Goal: Transaction & Acquisition: Purchase product/service

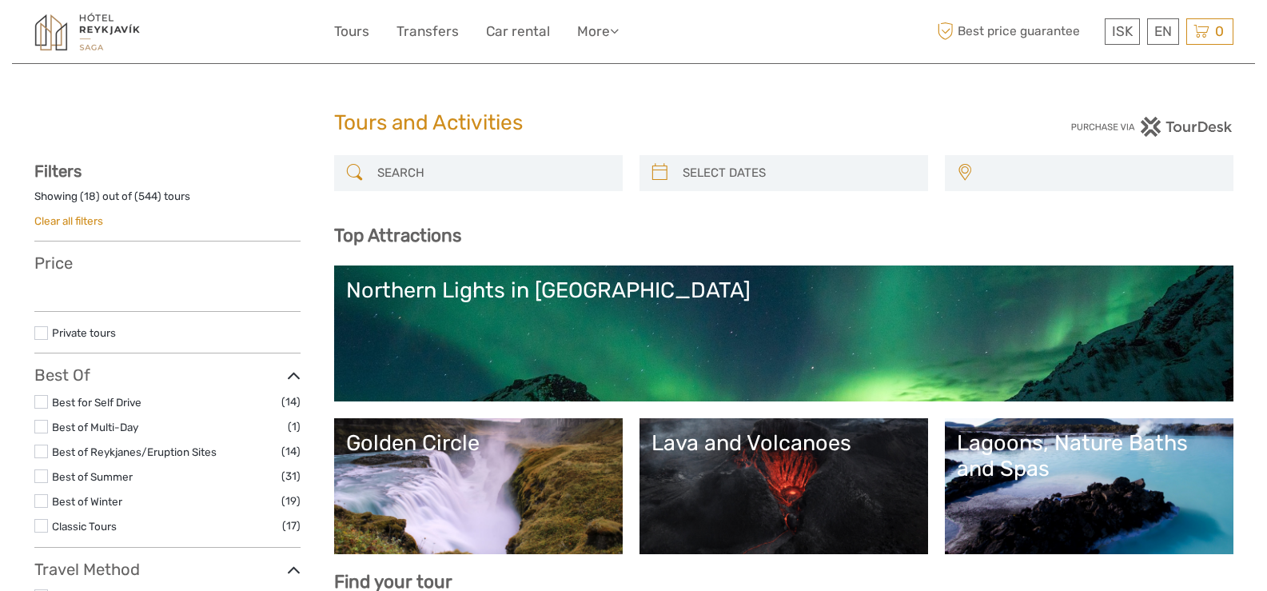
select select
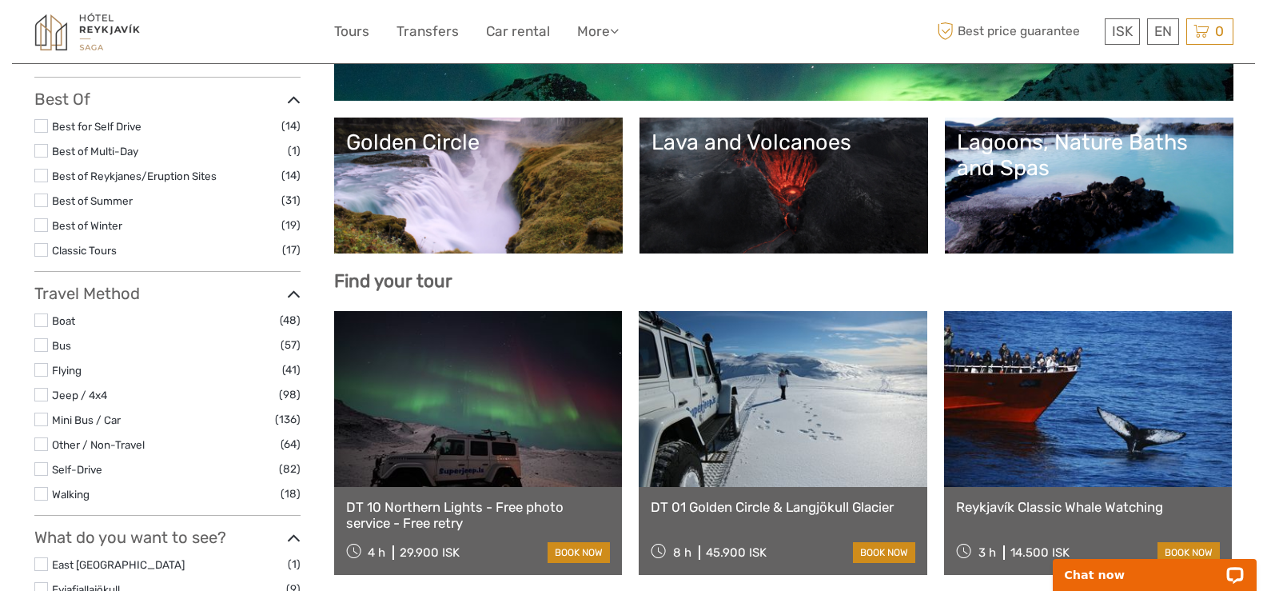
scroll to position [324, 0]
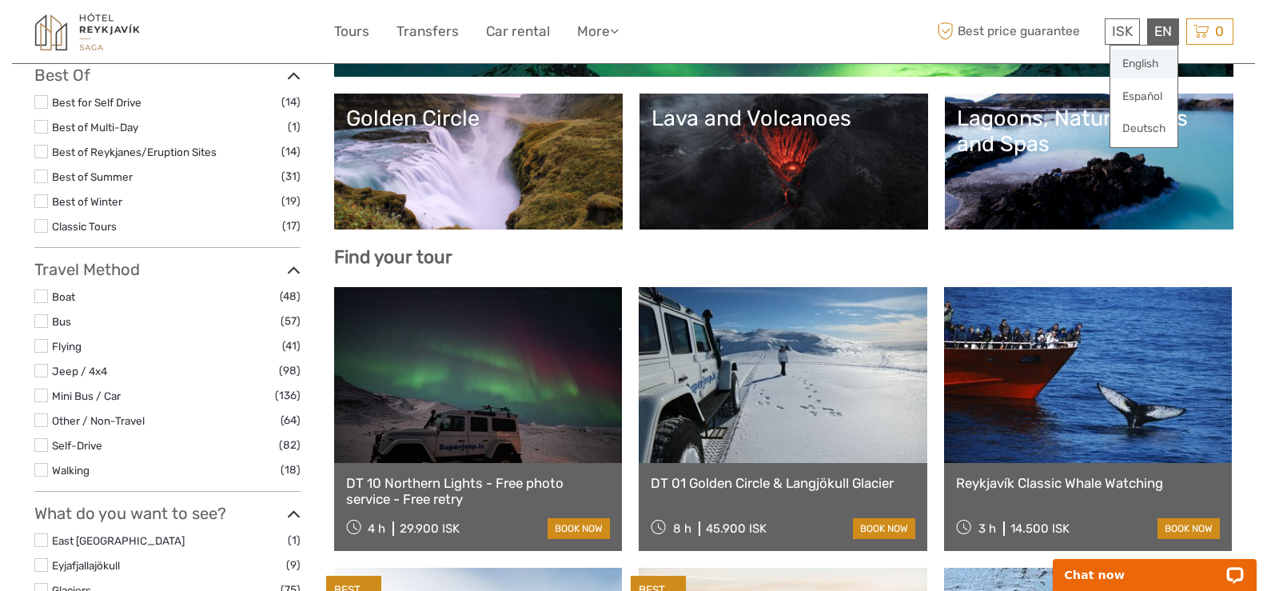
click at [1150, 63] on link "English" at bounding box center [1143, 64] width 67 height 29
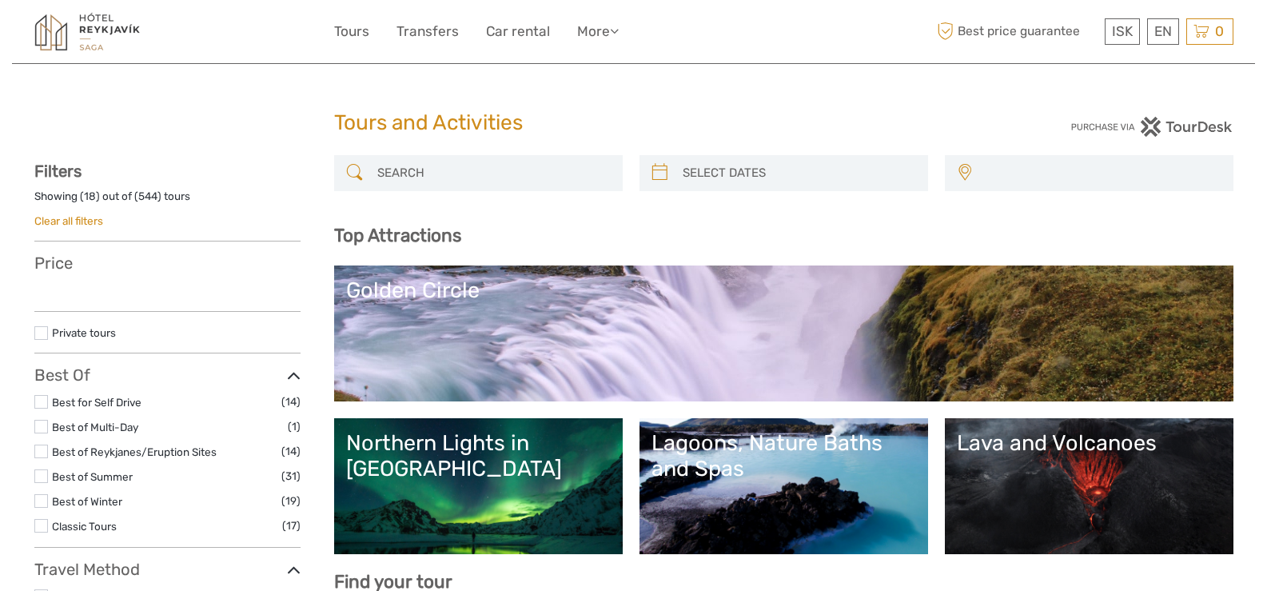
select select
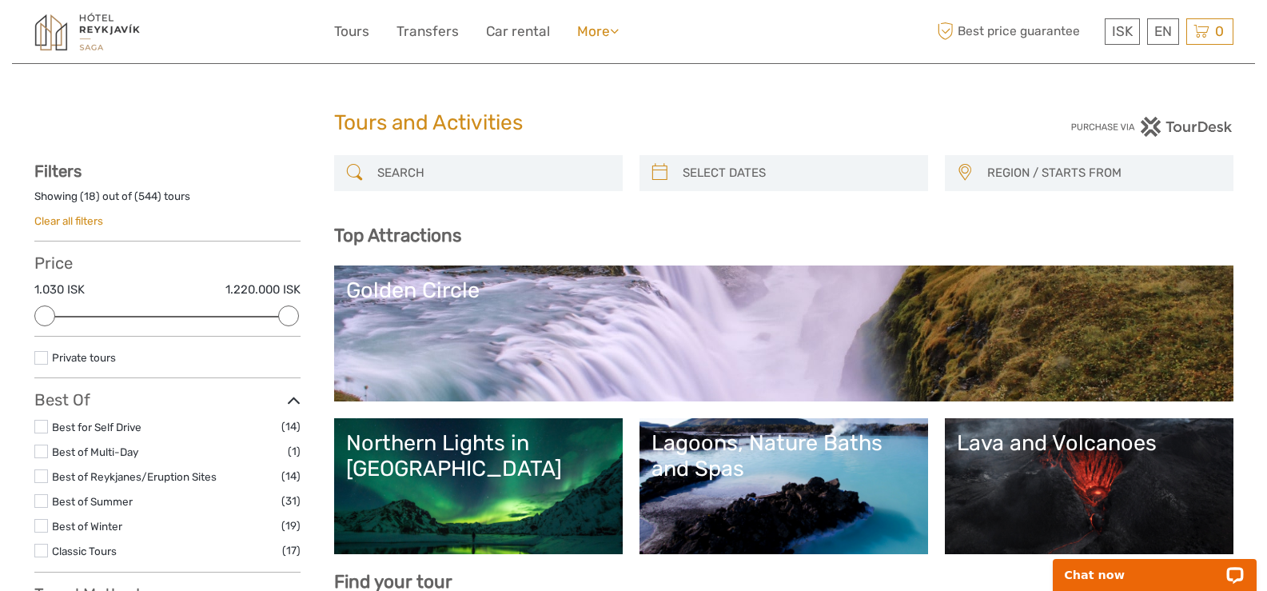
click at [619, 31] on icon at bounding box center [614, 31] width 9 height 14
click at [577, 98] on link "Back to Hotel" at bounding box center [570, 100] width 96 height 31
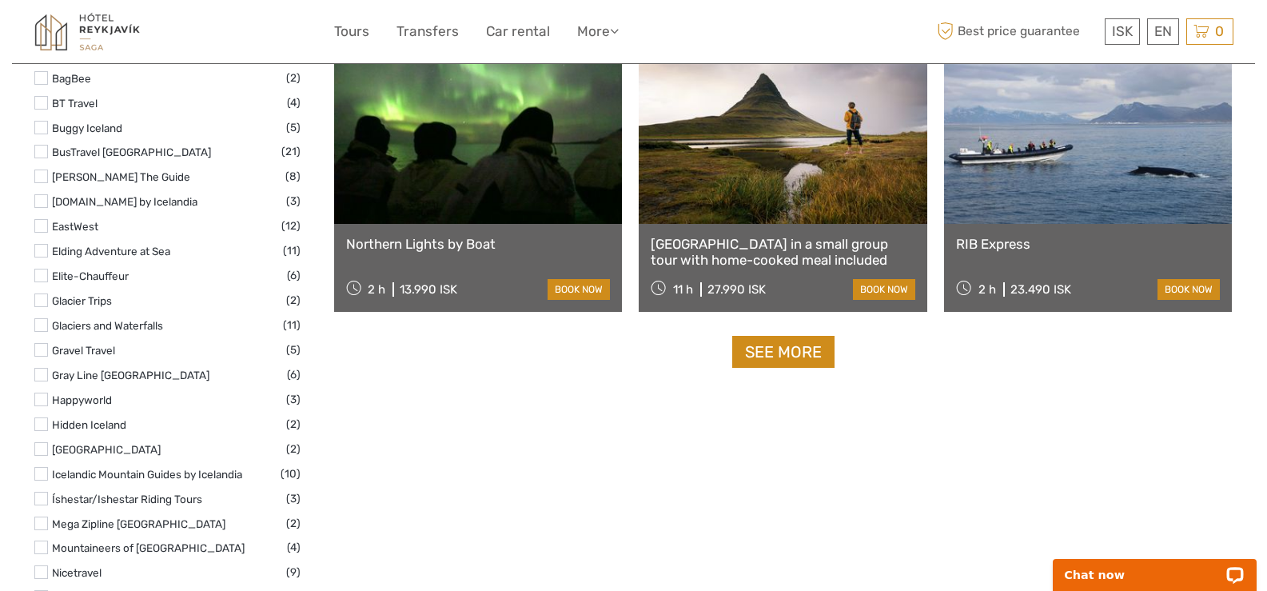
scroll to position [1991, 0]
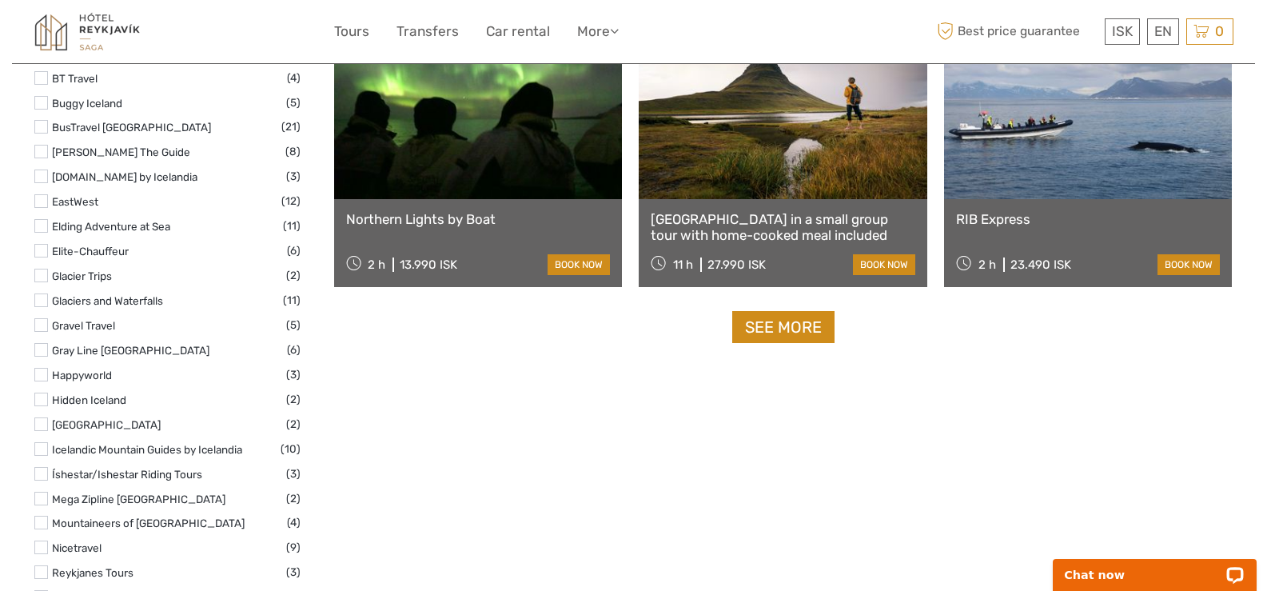
click at [790, 334] on link "See more" at bounding box center [783, 327] width 102 height 33
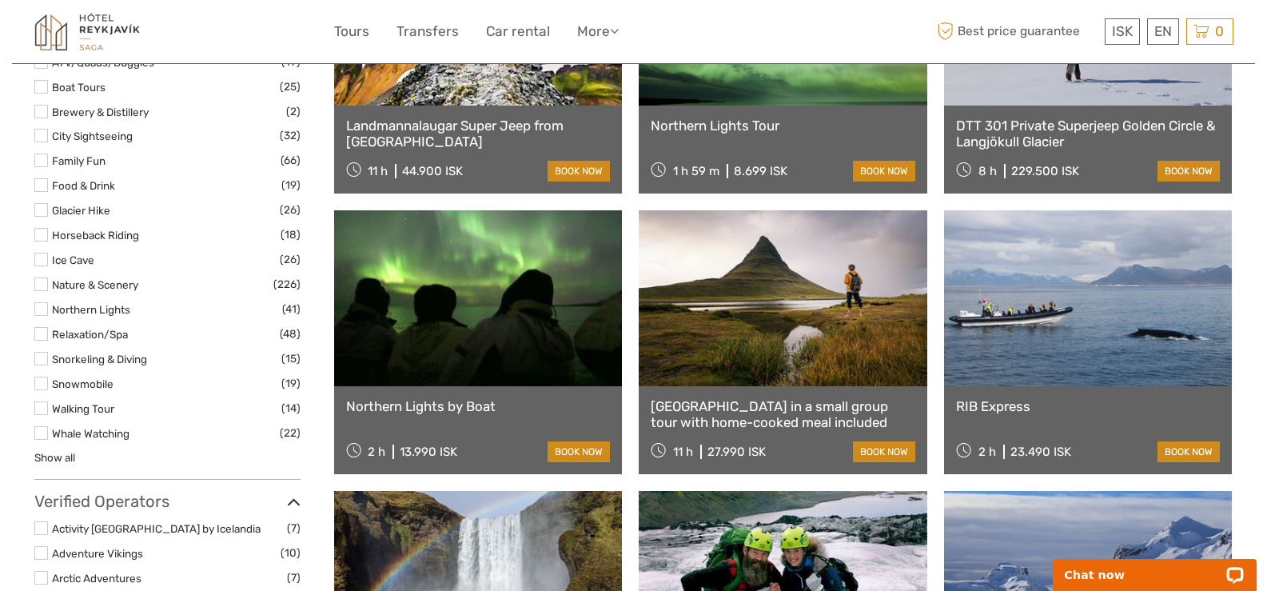
scroll to position [1382, 0]
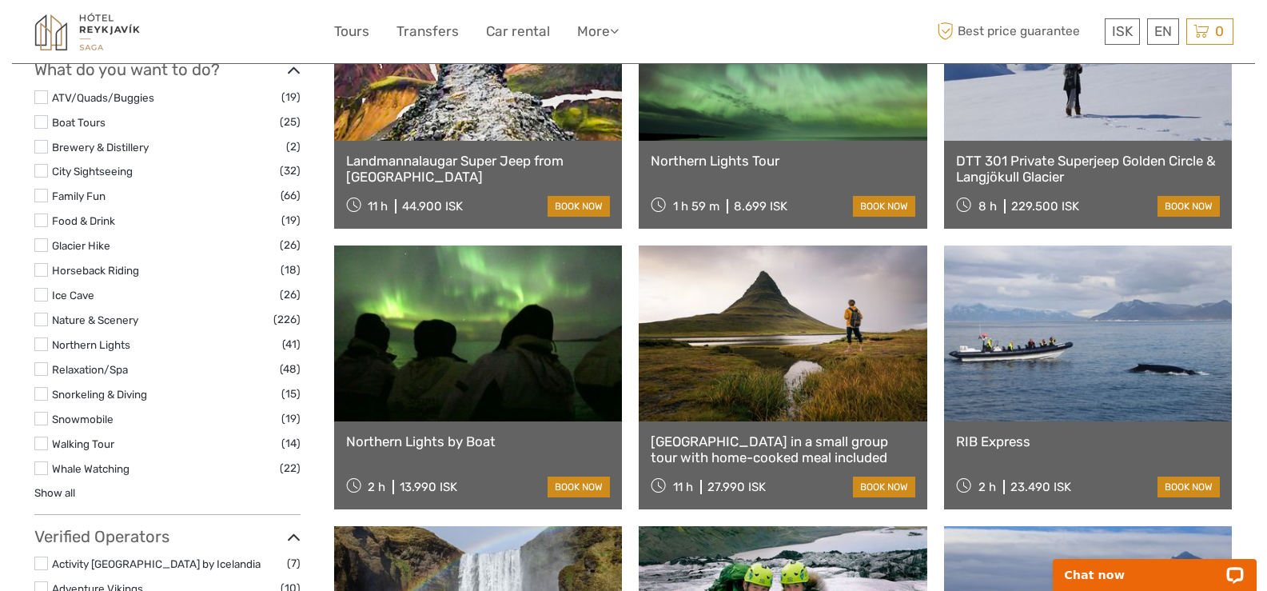
click at [40, 340] on label at bounding box center [41, 344] width 14 height 14
click at [0, 0] on input "checkbox" at bounding box center [0, 0] width 0 height 0
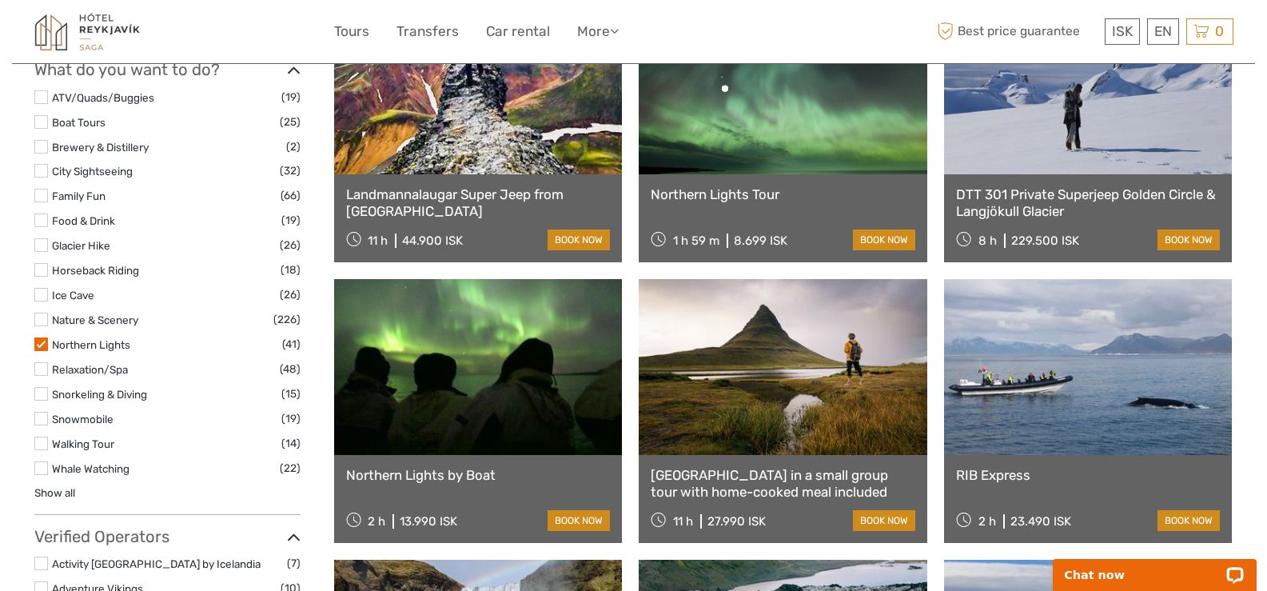
scroll to position [636, 0]
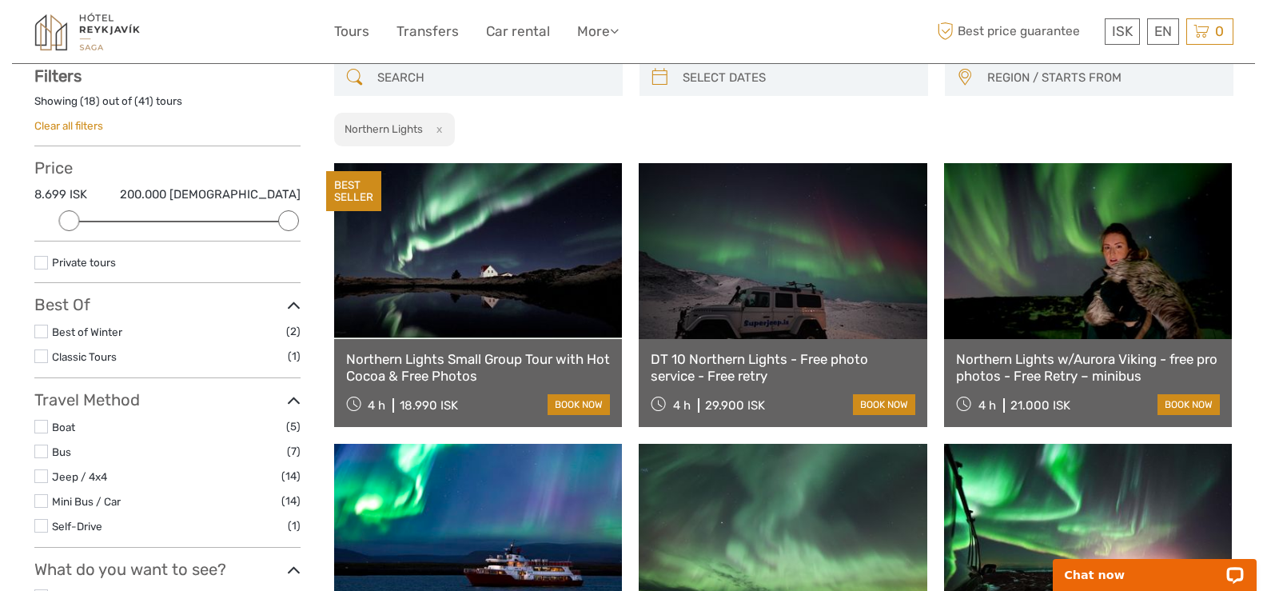
scroll to position [98, 0]
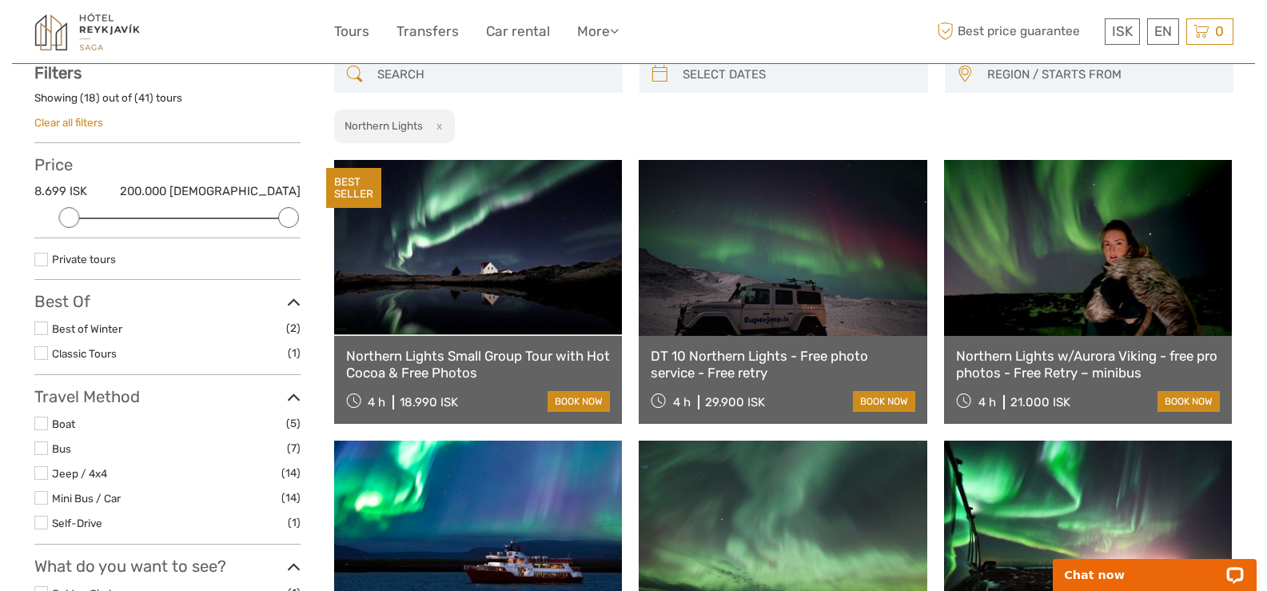
click at [43, 420] on label at bounding box center [41, 423] width 14 height 14
click at [0, 0] on input "checkbox" at bounding box center [0, 0] width 0 height 0
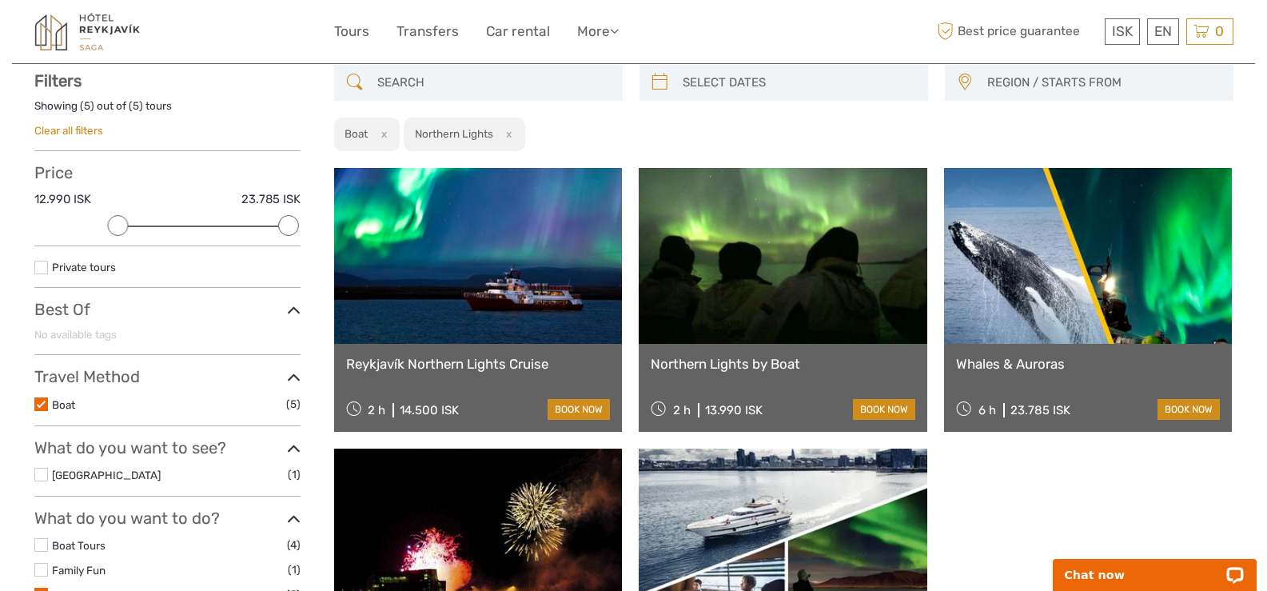
scroll to position [88, 0]
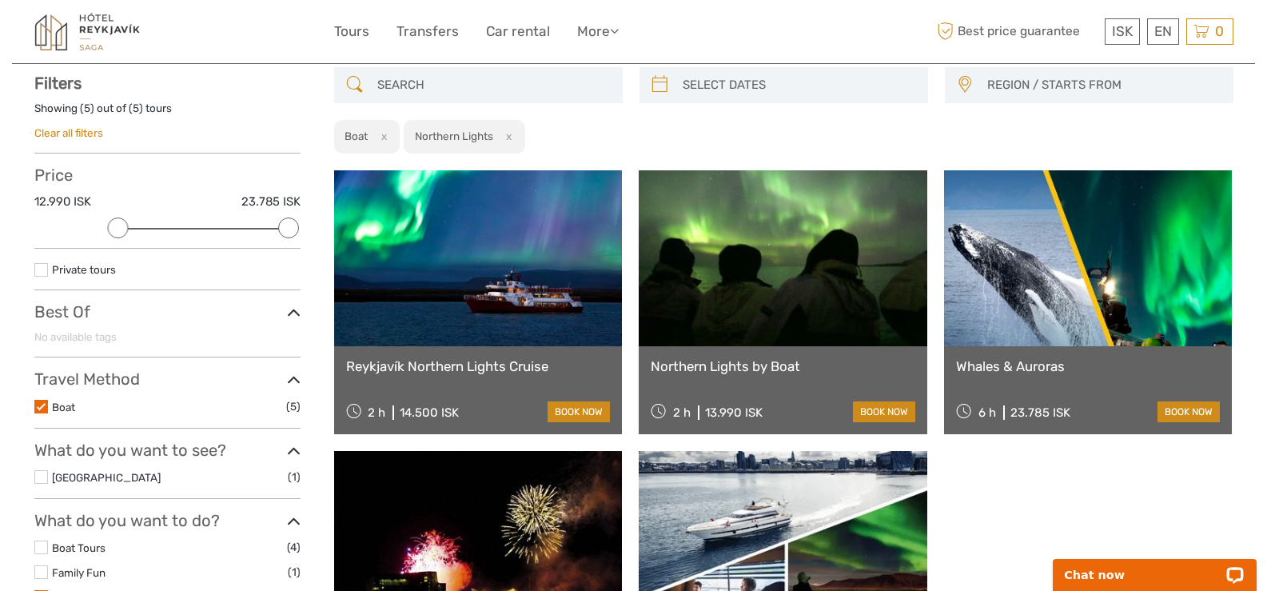
click at [762, 363] on link "Northern Lights by Boat" at bounding box center [782, 366] width 265 height 16
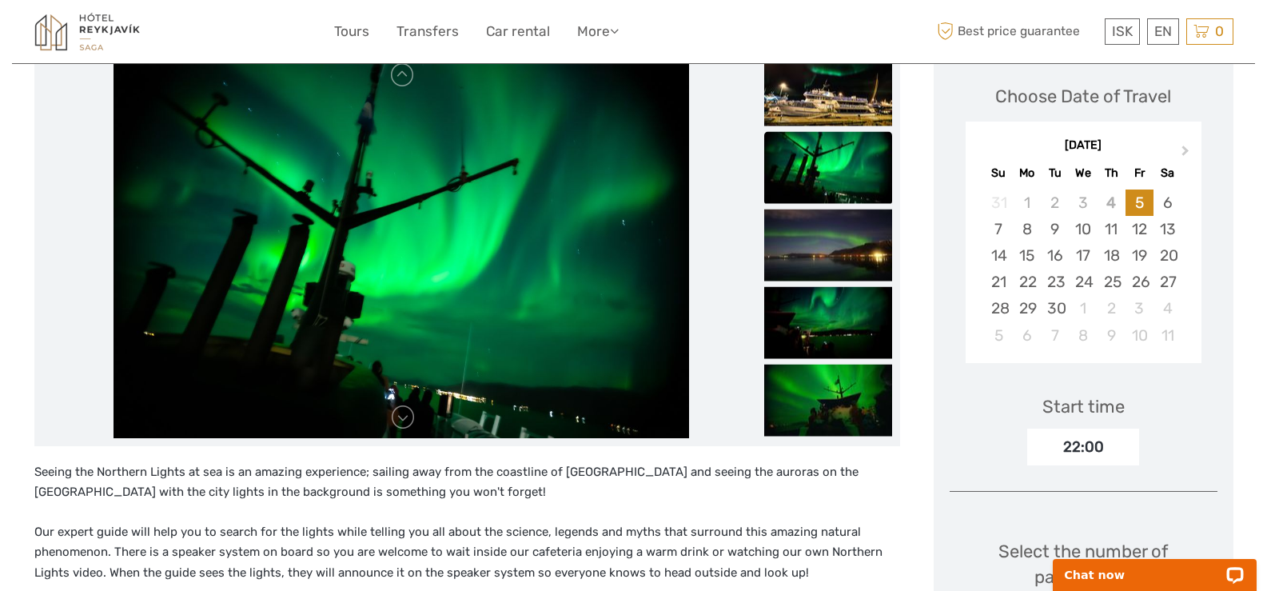
scroll to position [189, 0]
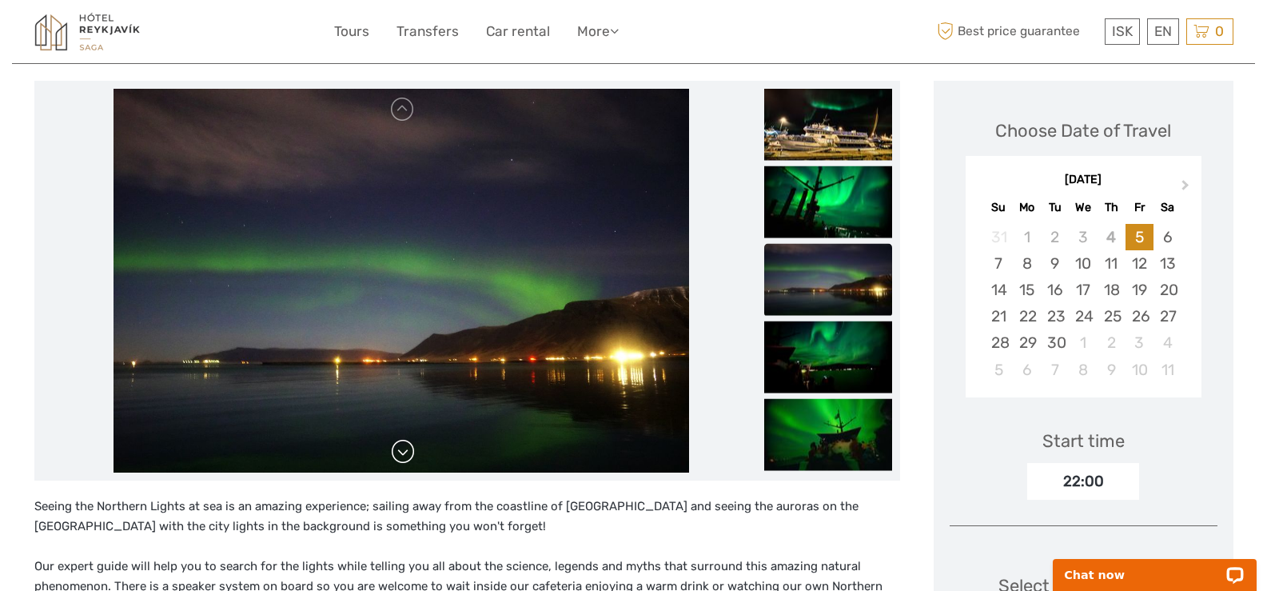
click at [403, 455] on link at bounding box center [403, 452] width 26 height 26
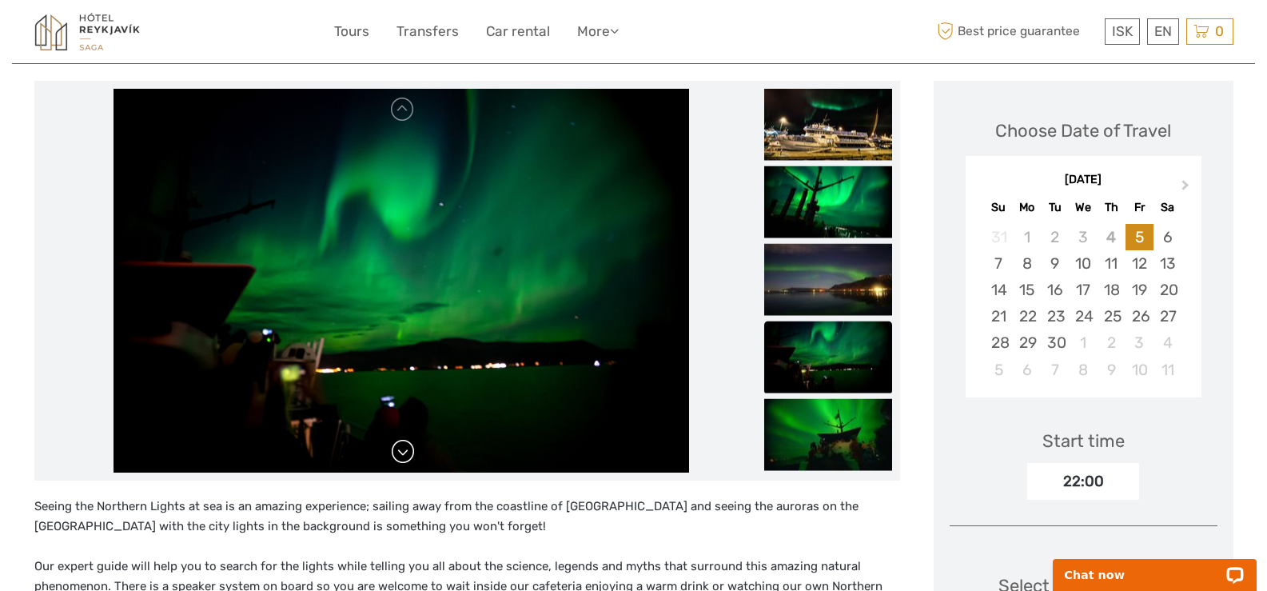
click at [403, 455] on link at bounding box center [403, 452] width 26 height 26
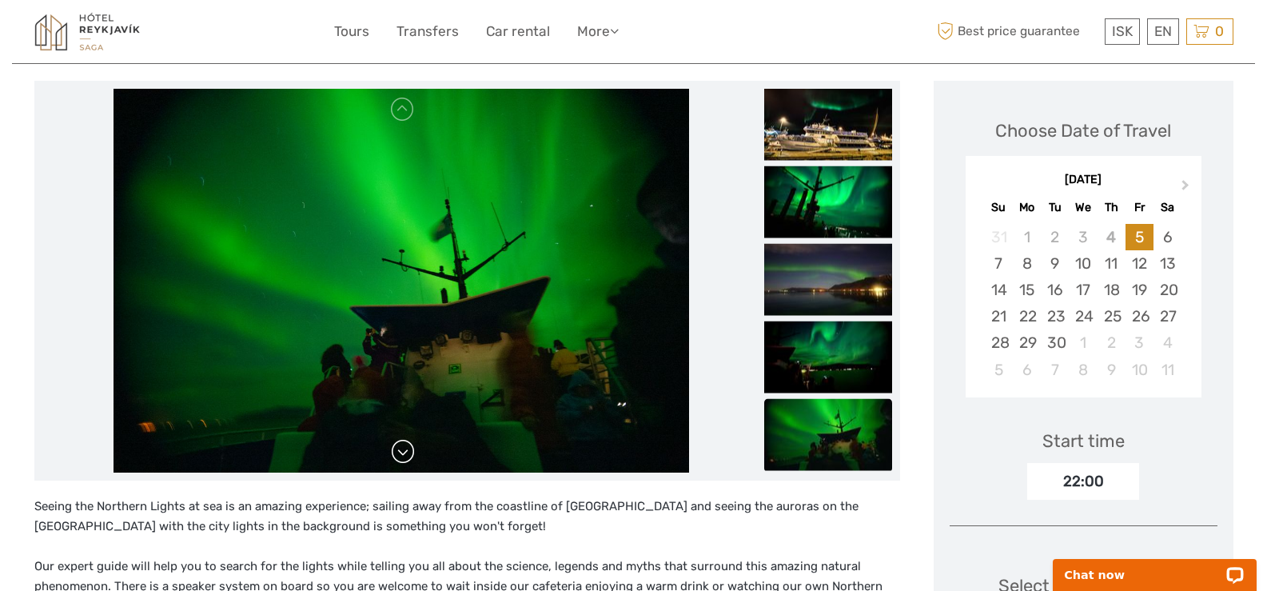
click at [403, 455] on link at bounding box center [403, 452] width 26 height 26
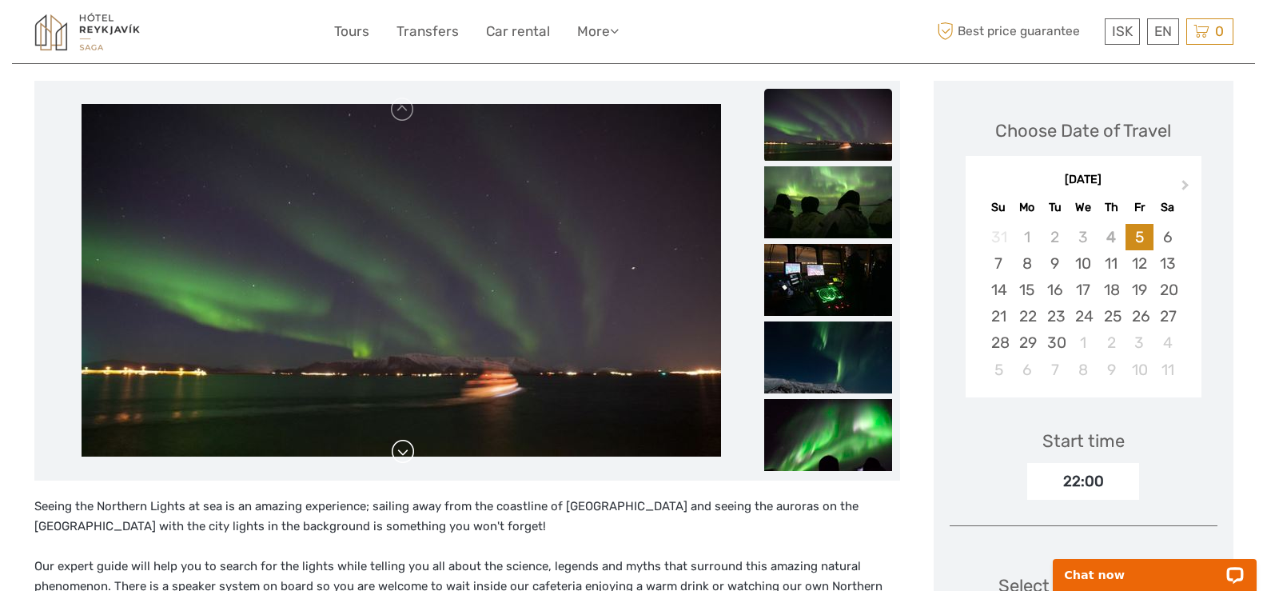
click at [403, 455] on link at bounding box center [403, 452] width 26 height 26
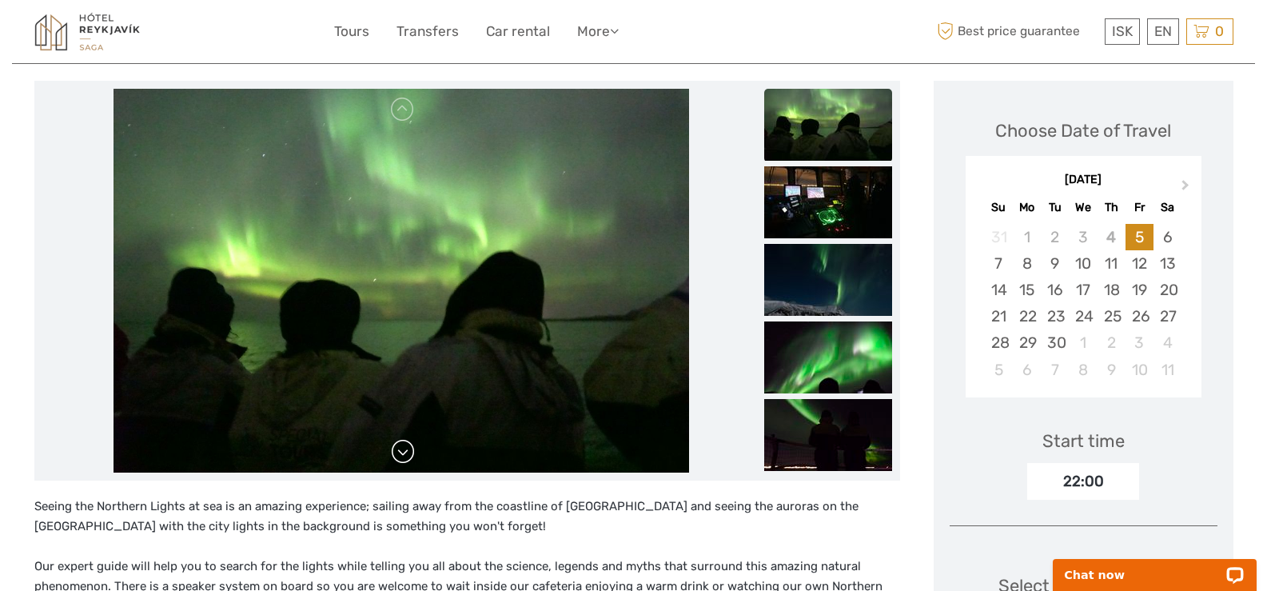
click at [403, 455] on link at bounding box center [403, 452] width 26 height 26
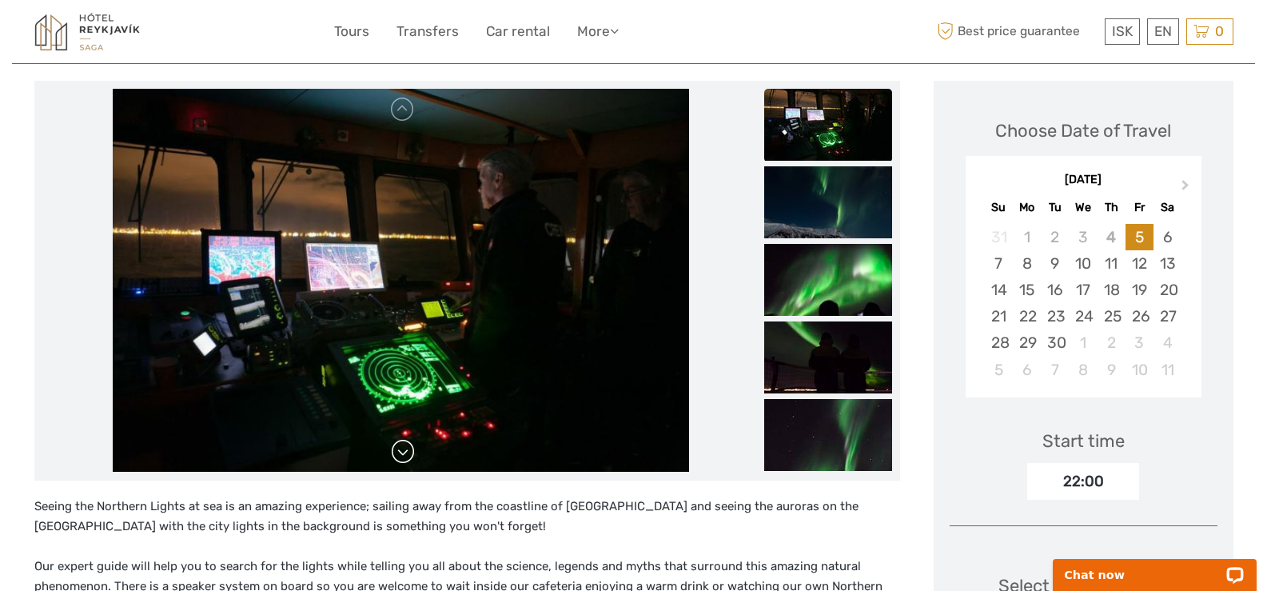
click at [403, 455] on link at bounding box center [403, 452] width 26 height 26
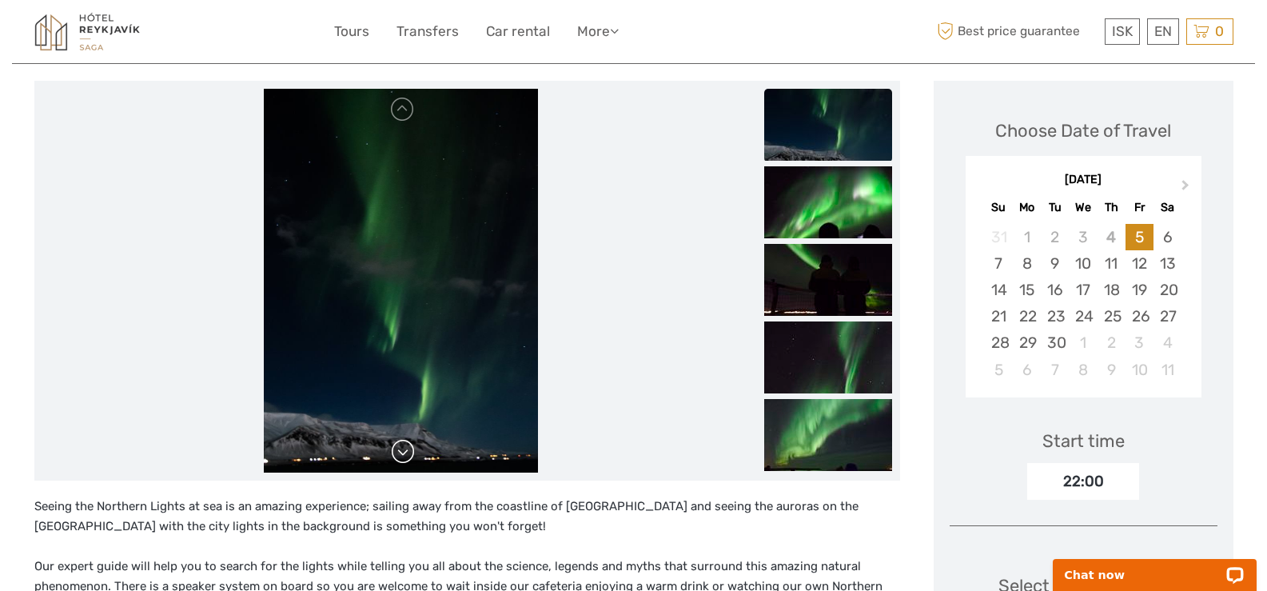
click at [403, 455] on link at bounding box center [403, 452] width 26 height 26
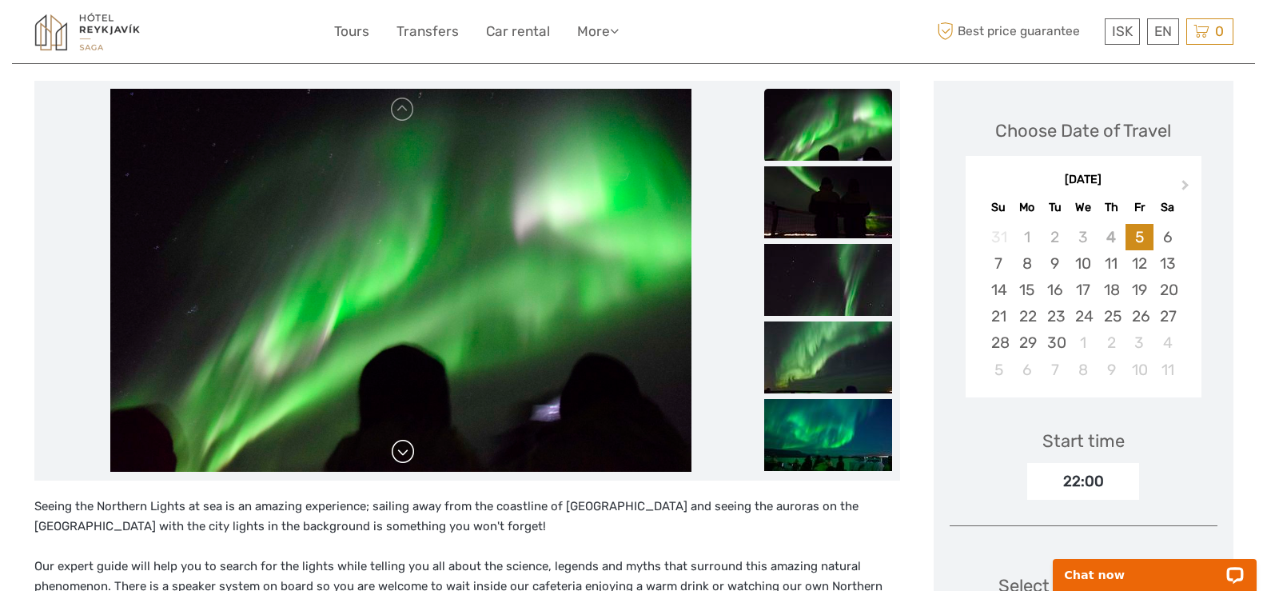
click at [403, 455] on link at bounding box center [403, 452] width 26 height 26
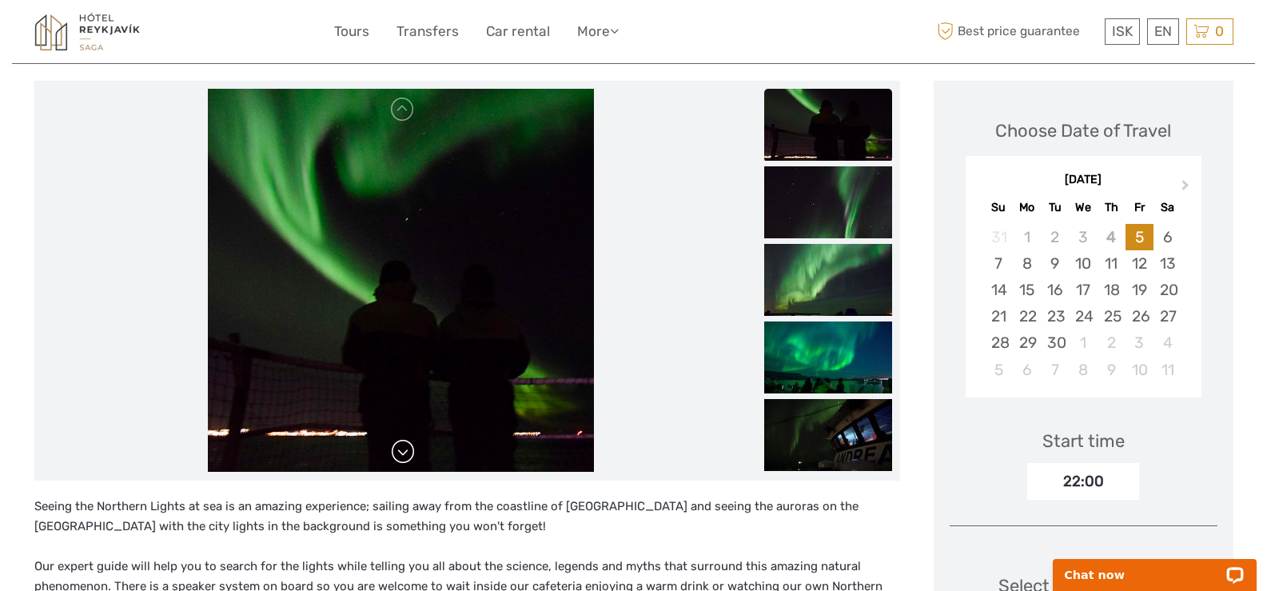
click at [403, 455] on link at bounding box center [403, 452] width 26 height 26
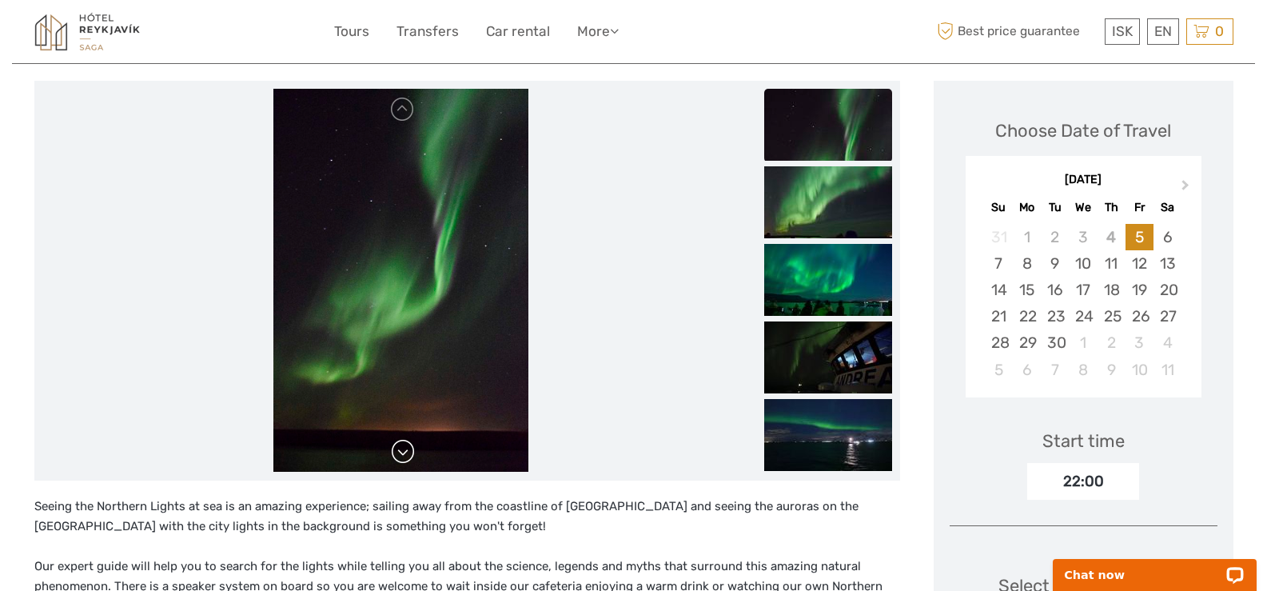
click at [403, 455] on link at bounding box center [403, 452] width 26 height 26
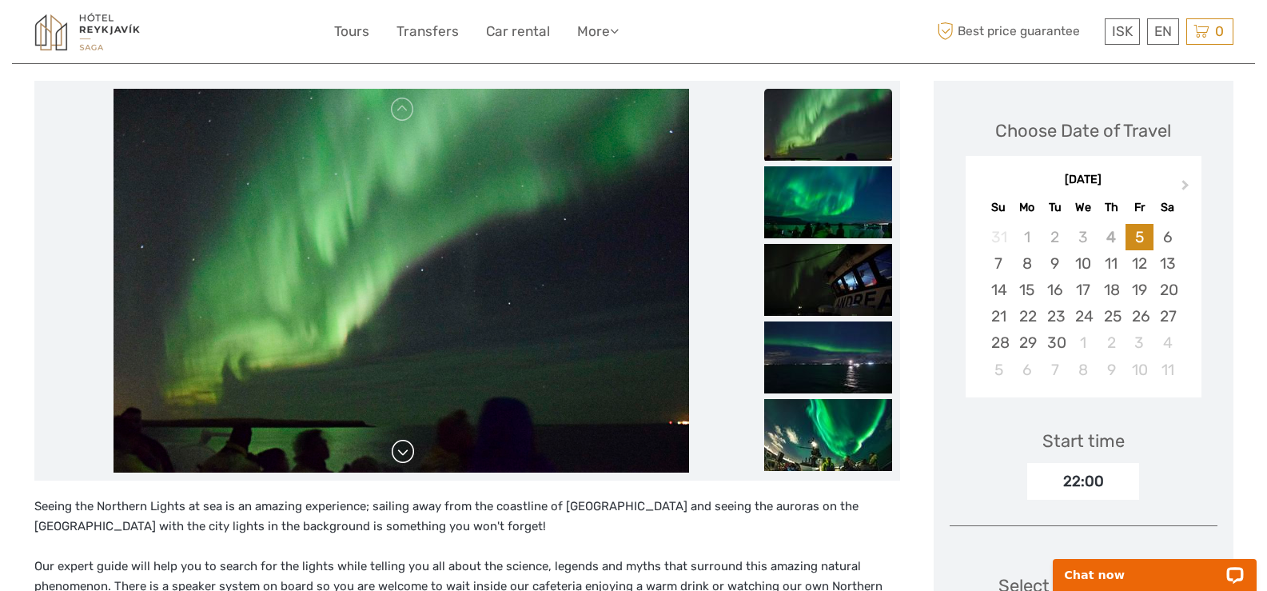
click at [403, 455] on link at bounding box center [403, 452] width 26 height 26
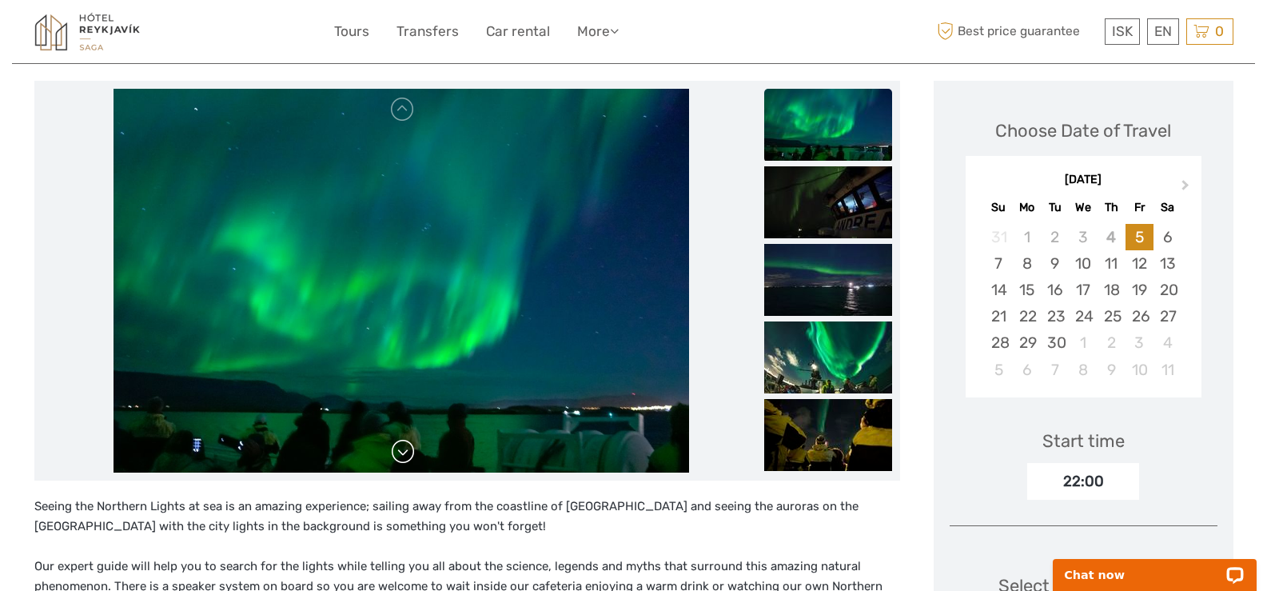
click at [403, 455] on link at bounding box center [403, 452] width 26 height 26
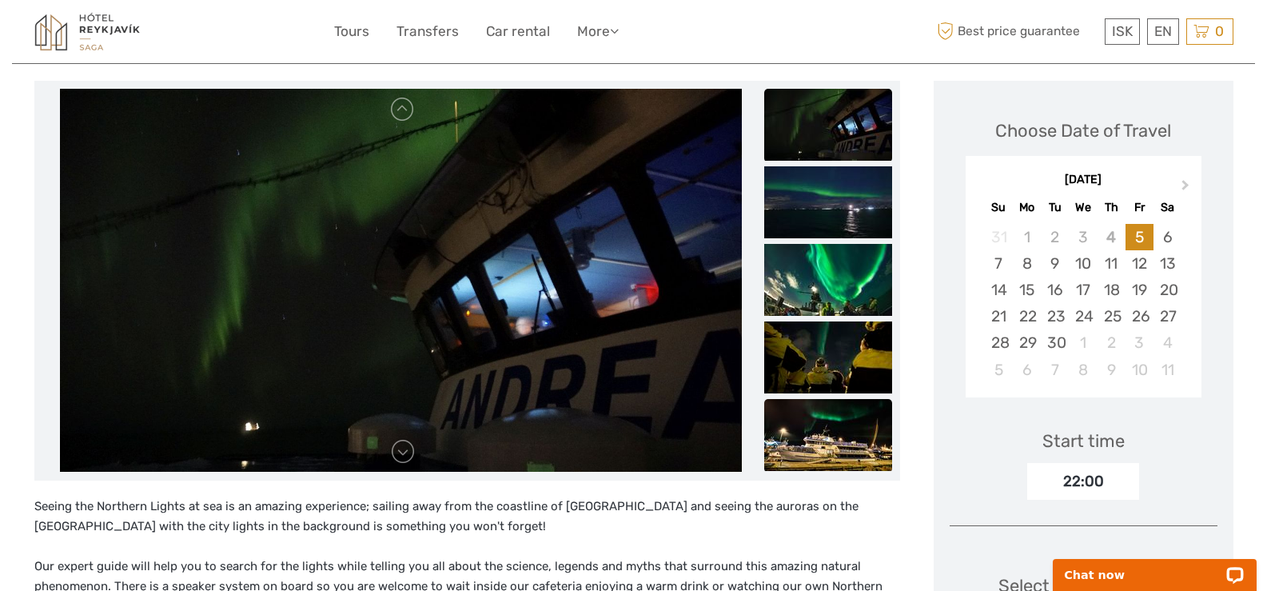
click at [824, 435] on img at bounding box center [828, 435] width 128 height 72
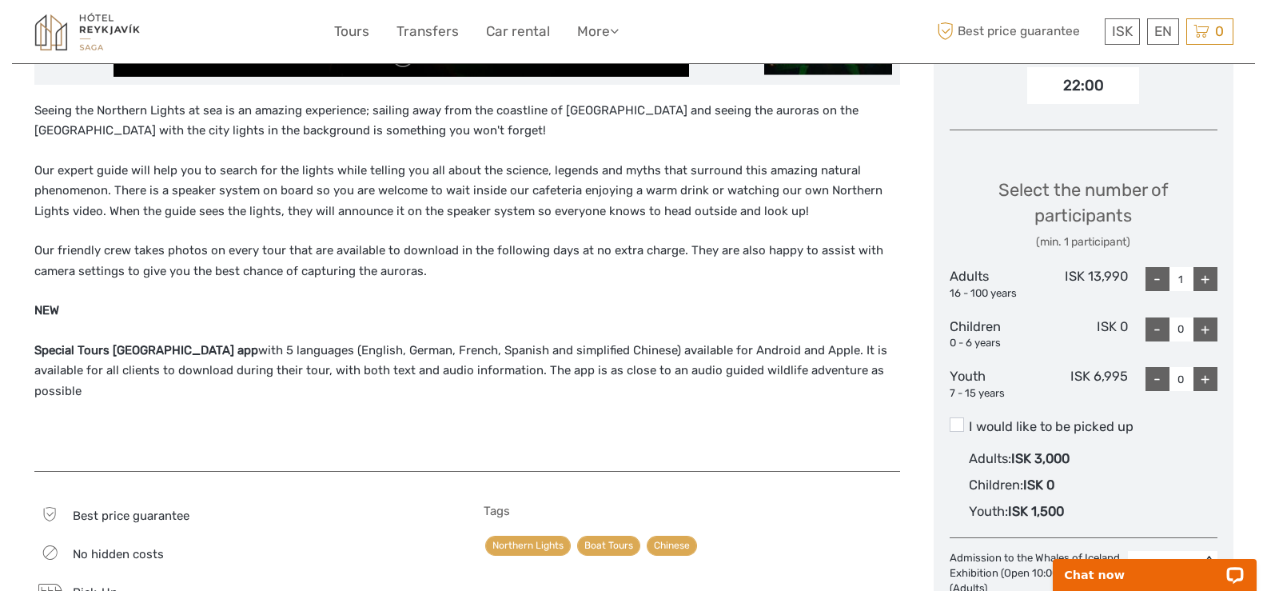
scroll to position [596, 0]
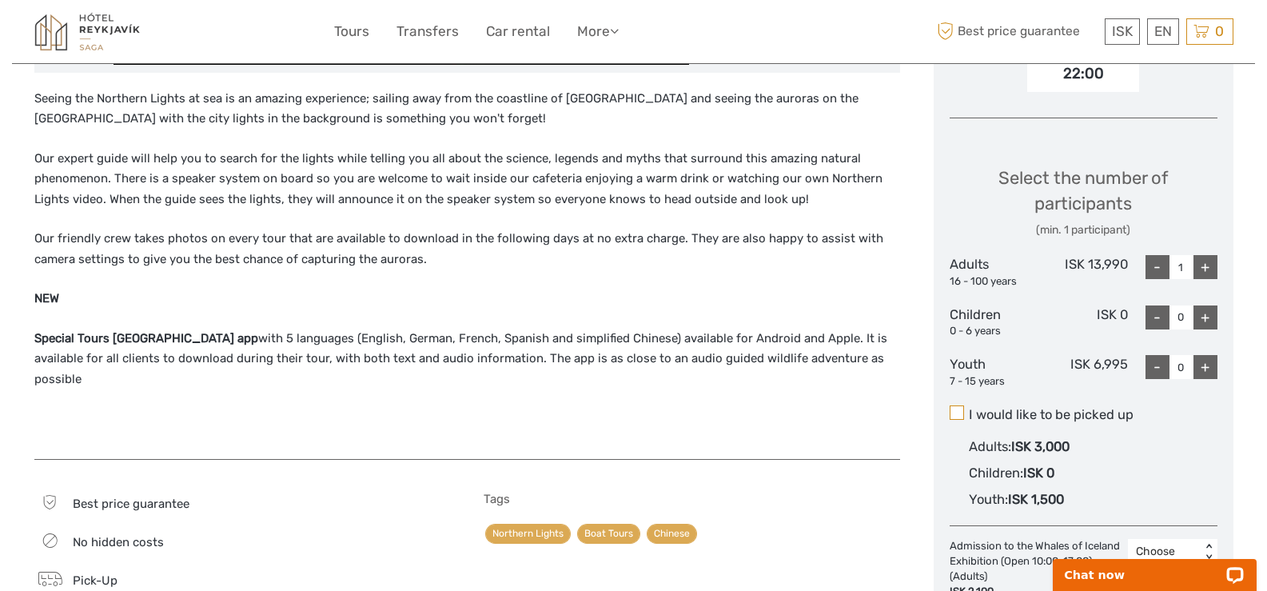
click at [958, 412] on span at bounding box center [956, 412] width 14 height 14
click at [969, 408] on input "I would like to be picked up" at bounding box center [969, 408] width 0 height 0
click at [1205, 266] on div "+" at bounding box center [1205, 267] width 24 height 24
type input "2"
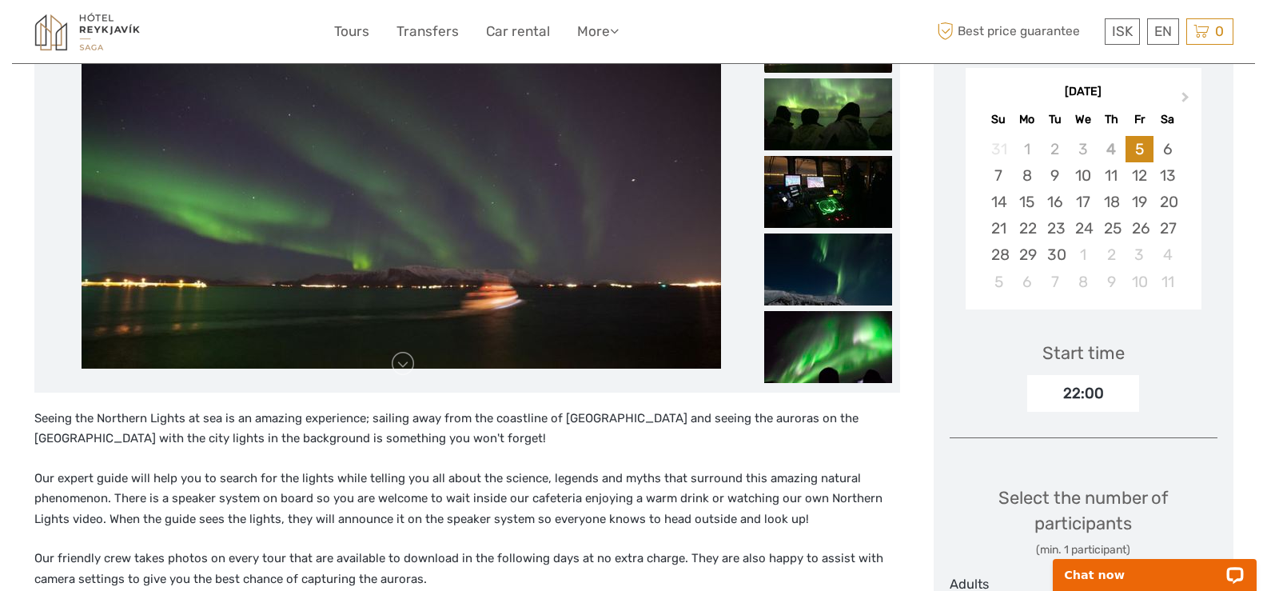
scroll to position [177, 0]
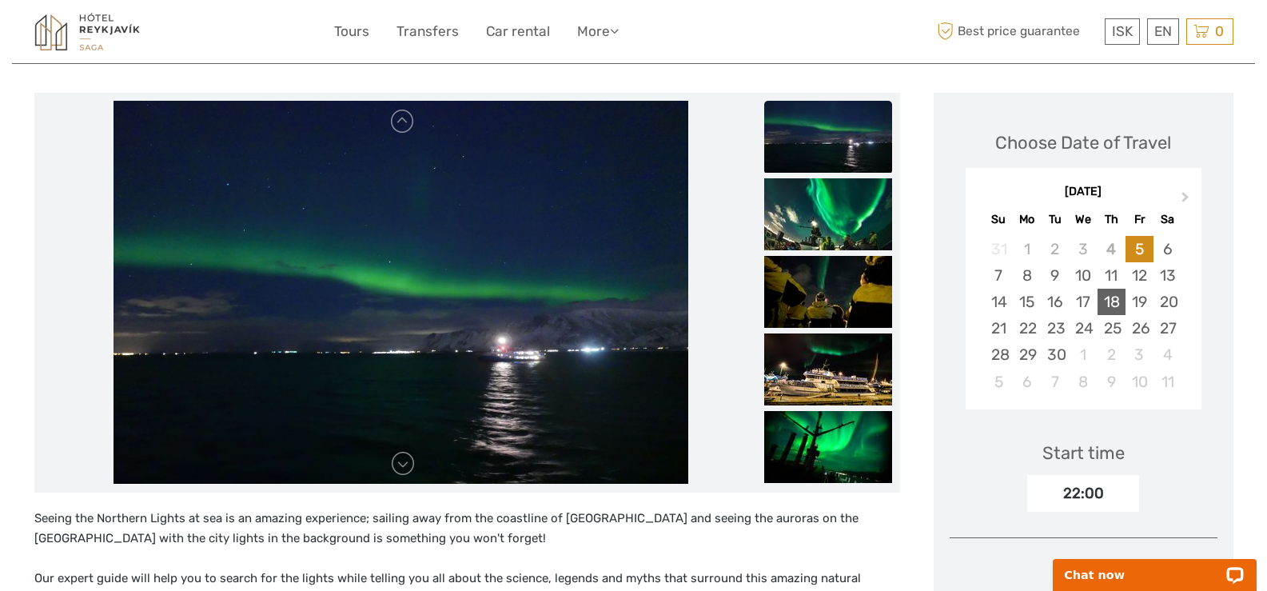
click at [1115, 304] on div "18" at bounding box center [1111, 301] width 28 height 26
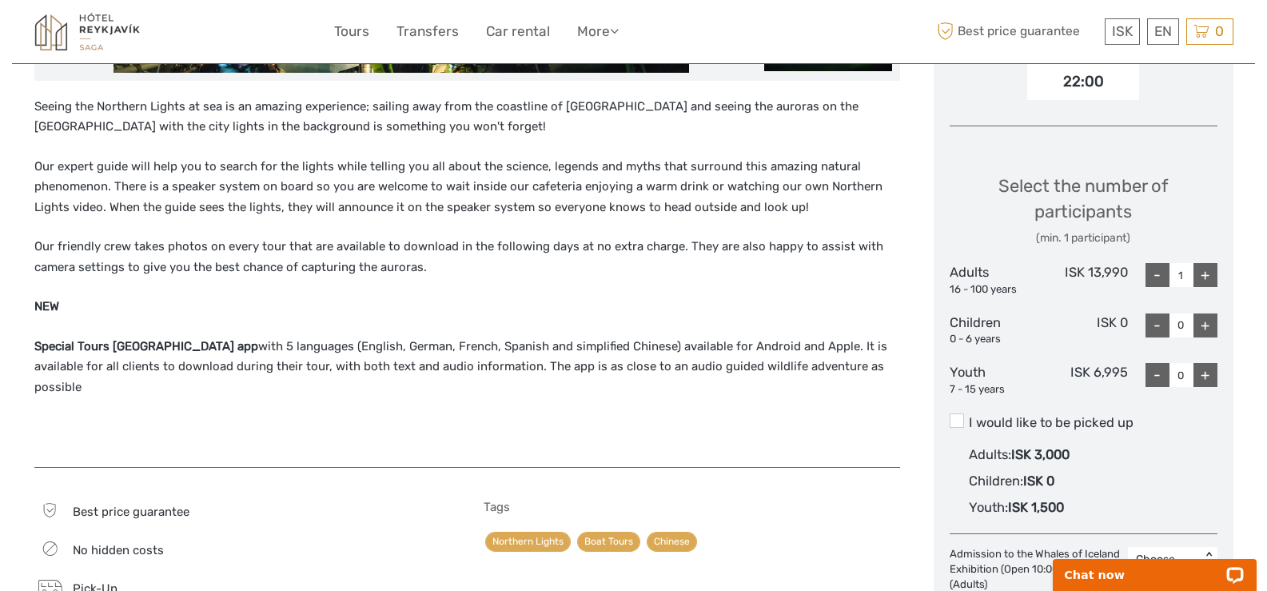
scroll to position [630, 0]
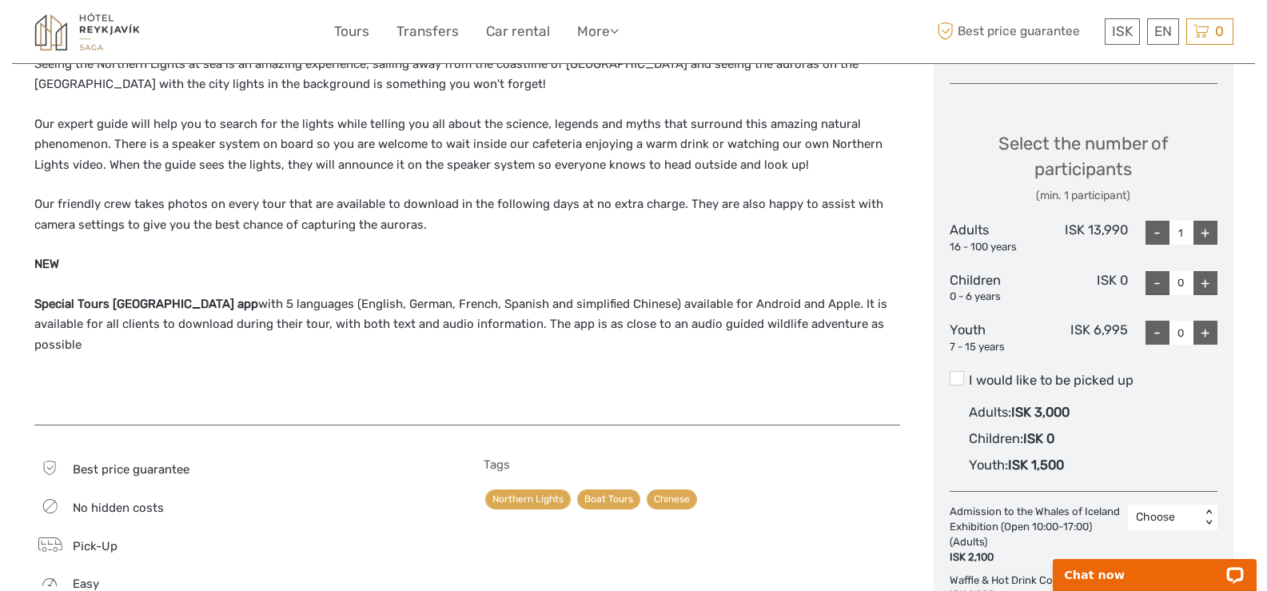
click at [1204, 230] on div "+" at bounding box center [1205, 233] width 24 height 24
type input "2"
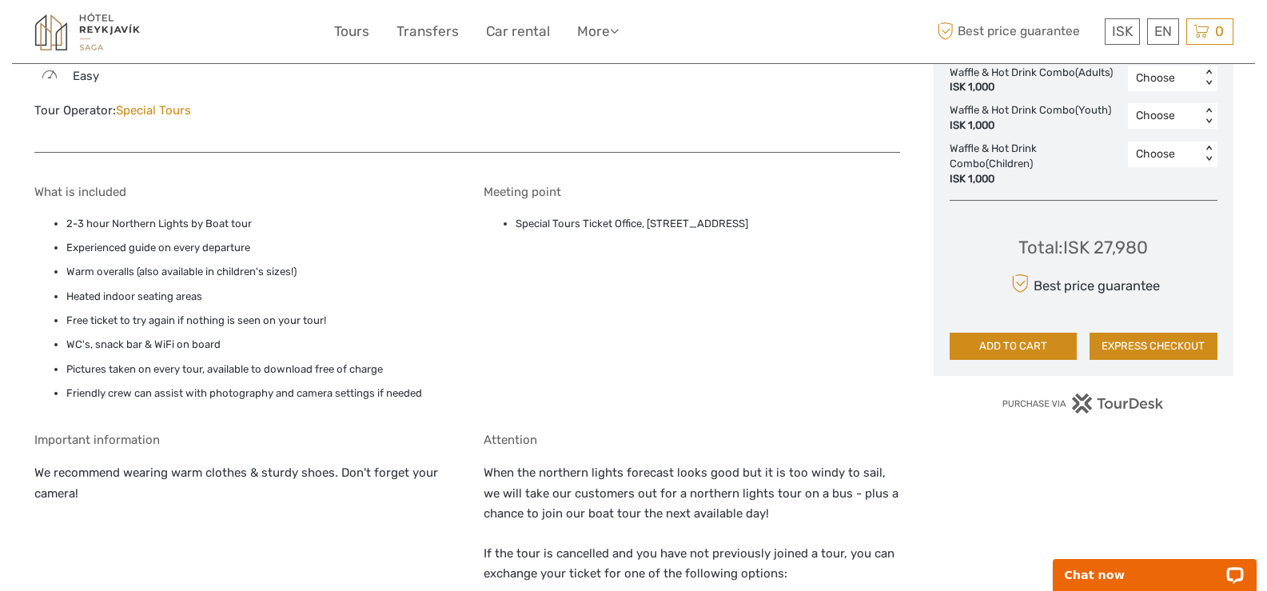
scroll to position [1261, 0]
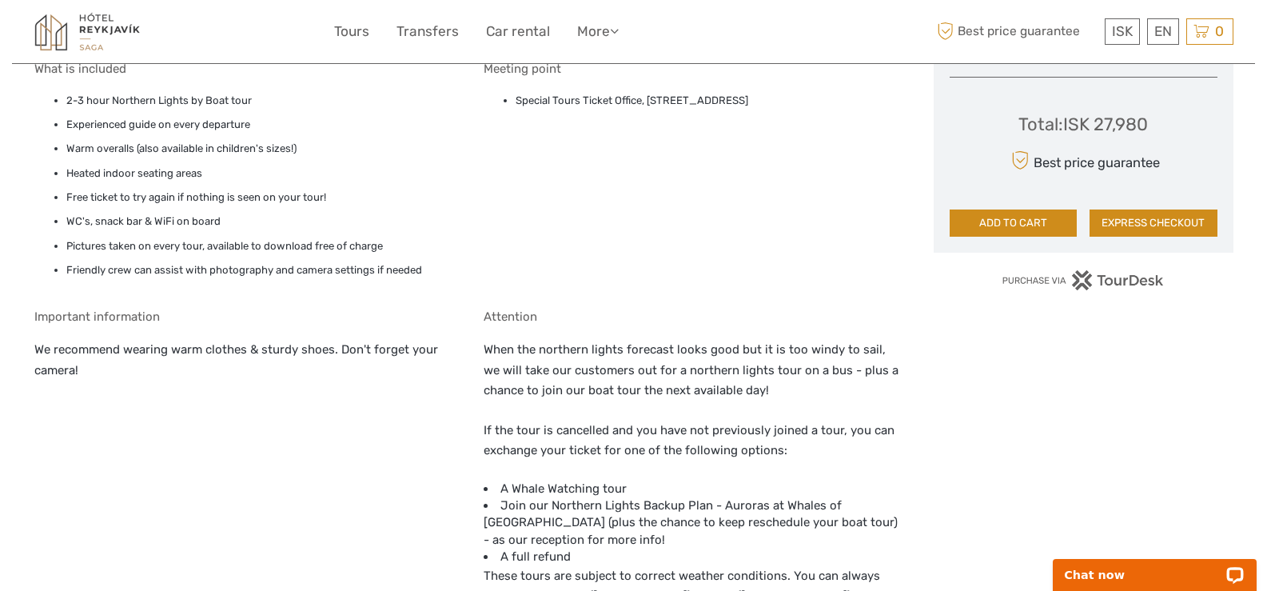
click at [1029, 223] on button "ADD TO CART" at bounding box center [1013, 222] width 128 height 27
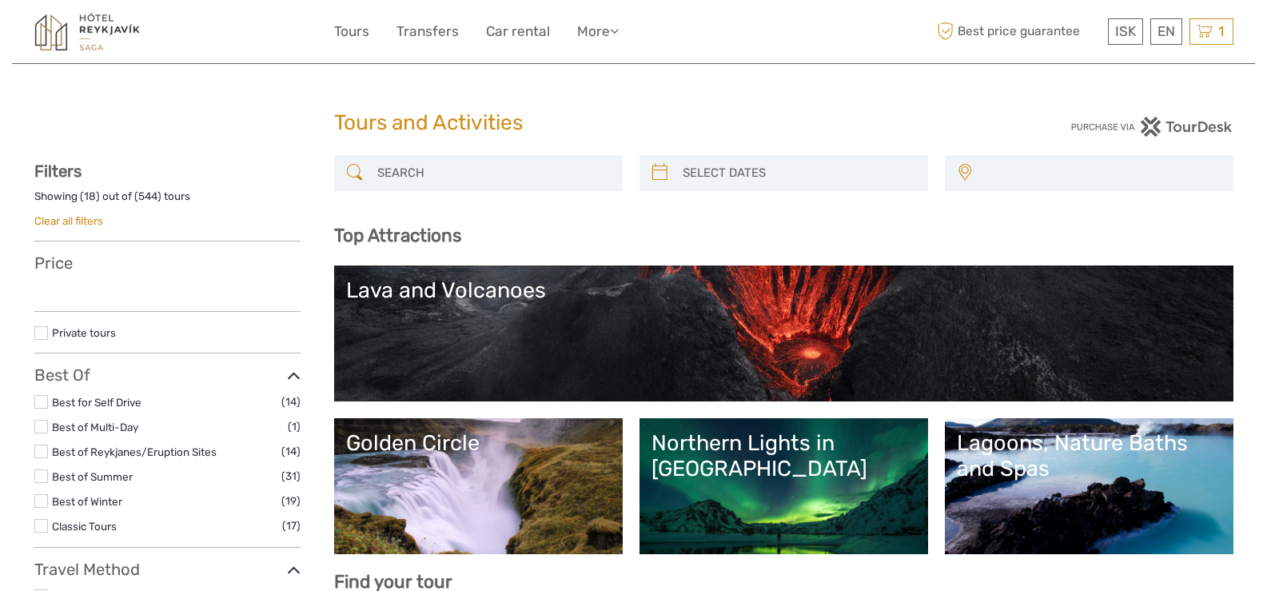
select select
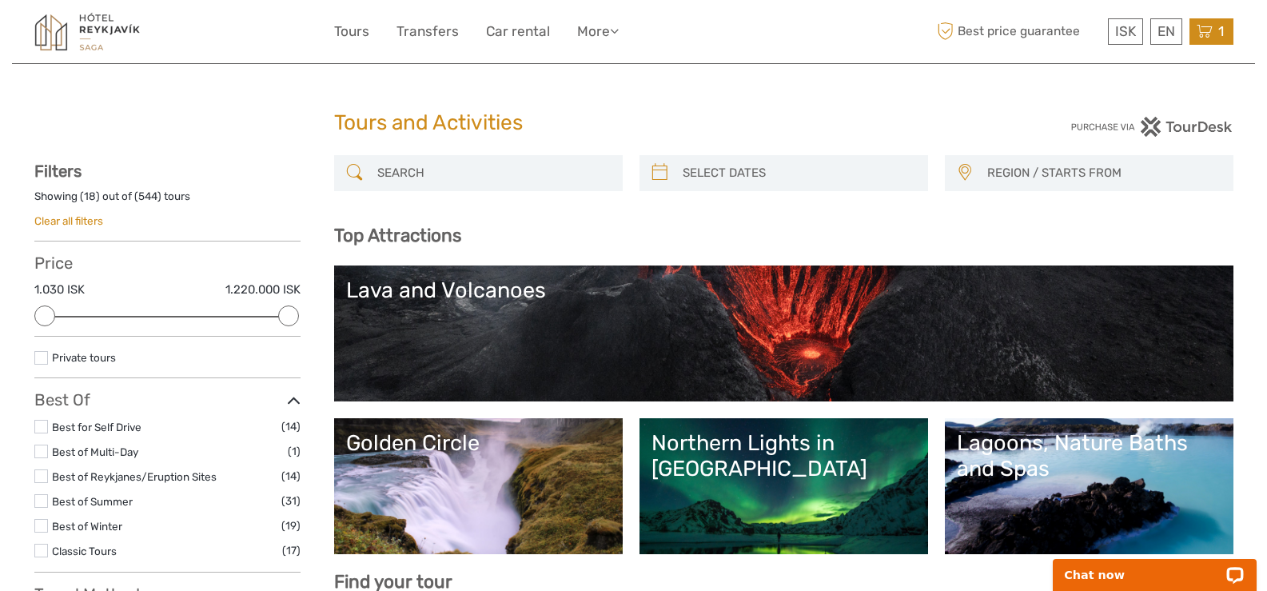
click at [1207, 35] on icon at bounding box center [1204, 32] width 16 height 20
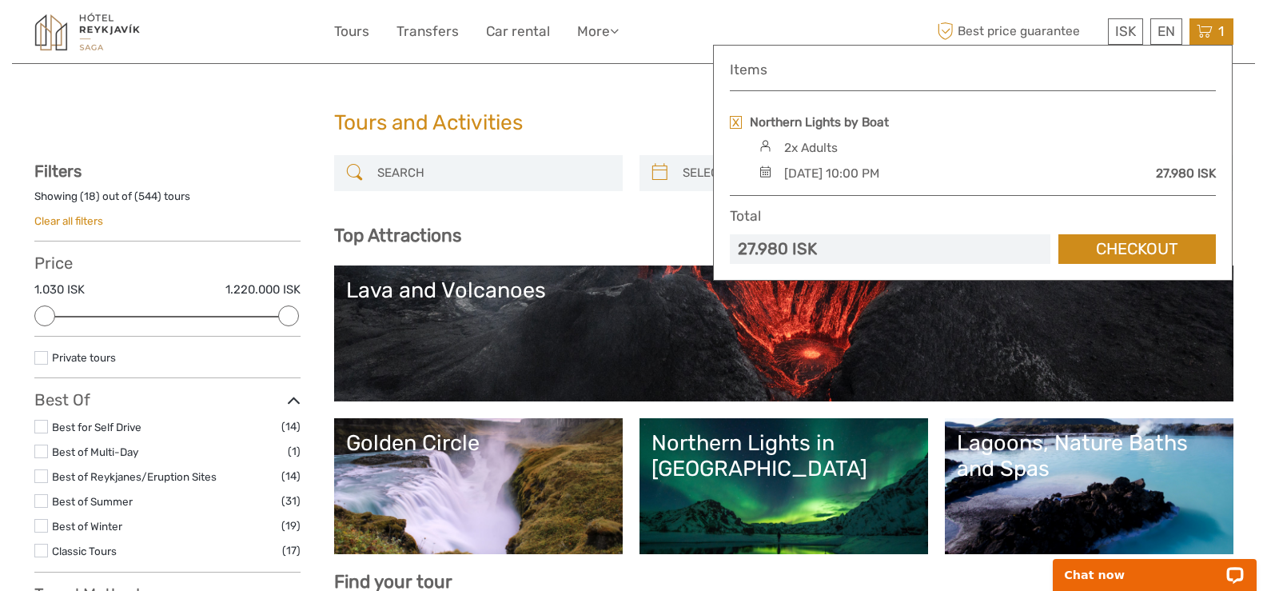
click at [1140, 248] on link "Checkout" at bounding box center [1136, 249] width 157 height 30
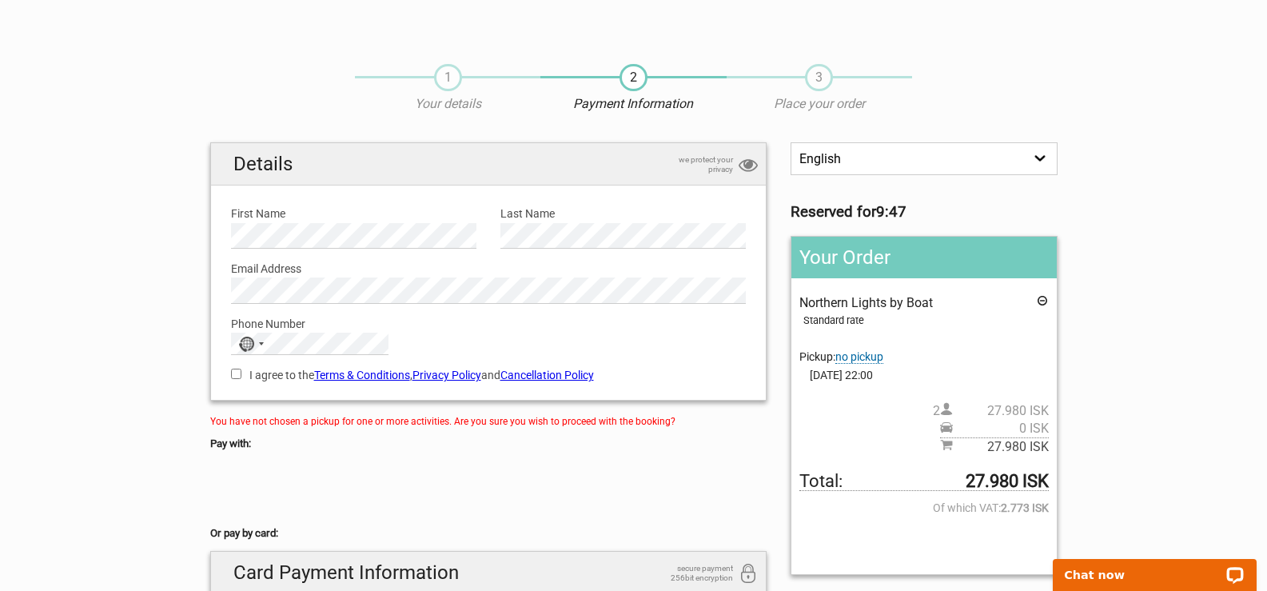
click at [234, 378] on input "I agree to the Terms & Conditions , Privacy Policy and Cancellation Policy" at bounding box center [236, 373] width 10 height 10
checkbox input "true"
click at [862, 355] on span "no pickup" at bounding box center [859, 357] width 48 height 14
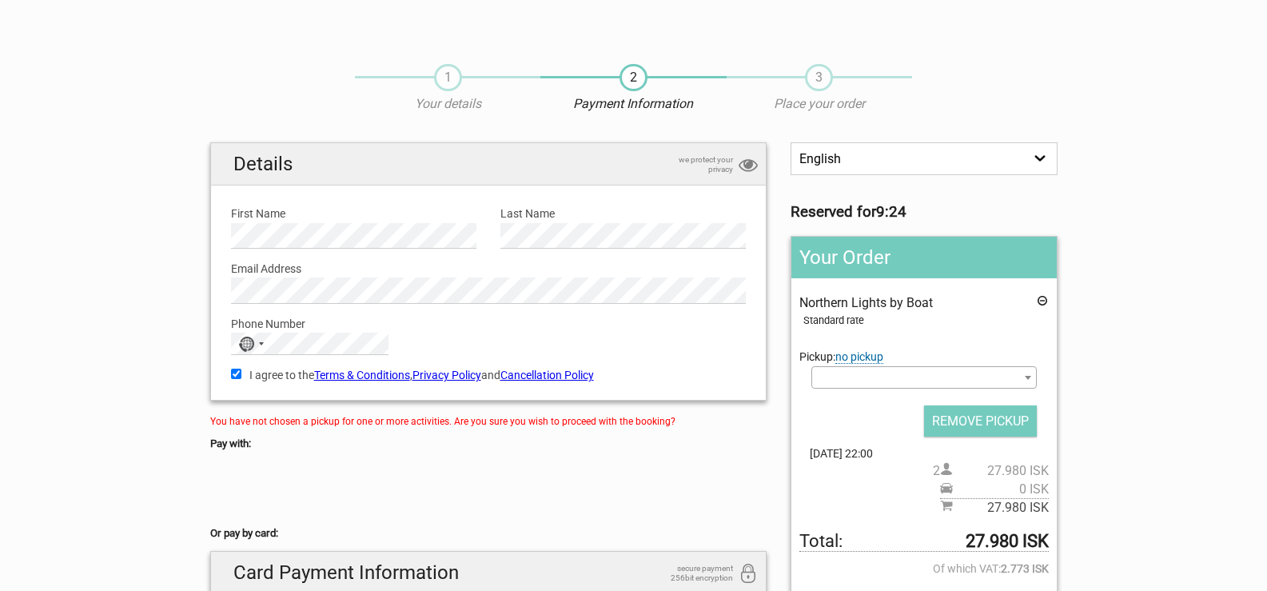
click at [1028, 378] on b at bounding box center [1027, 378] width 6 height 4
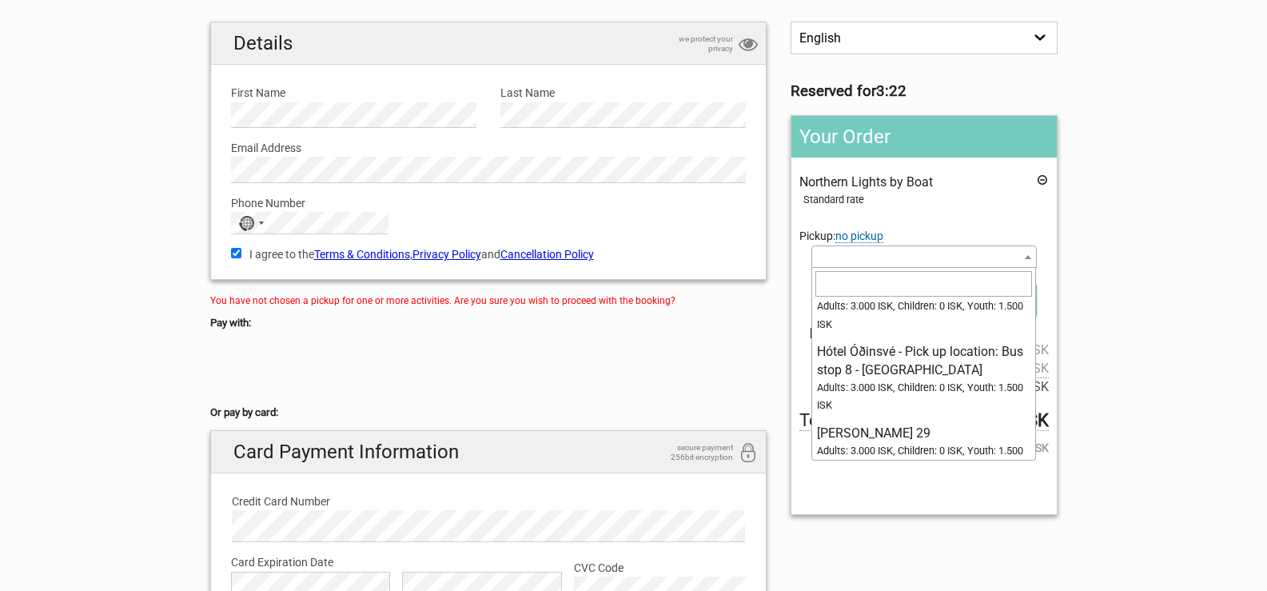
scroll to position [7447, 0]
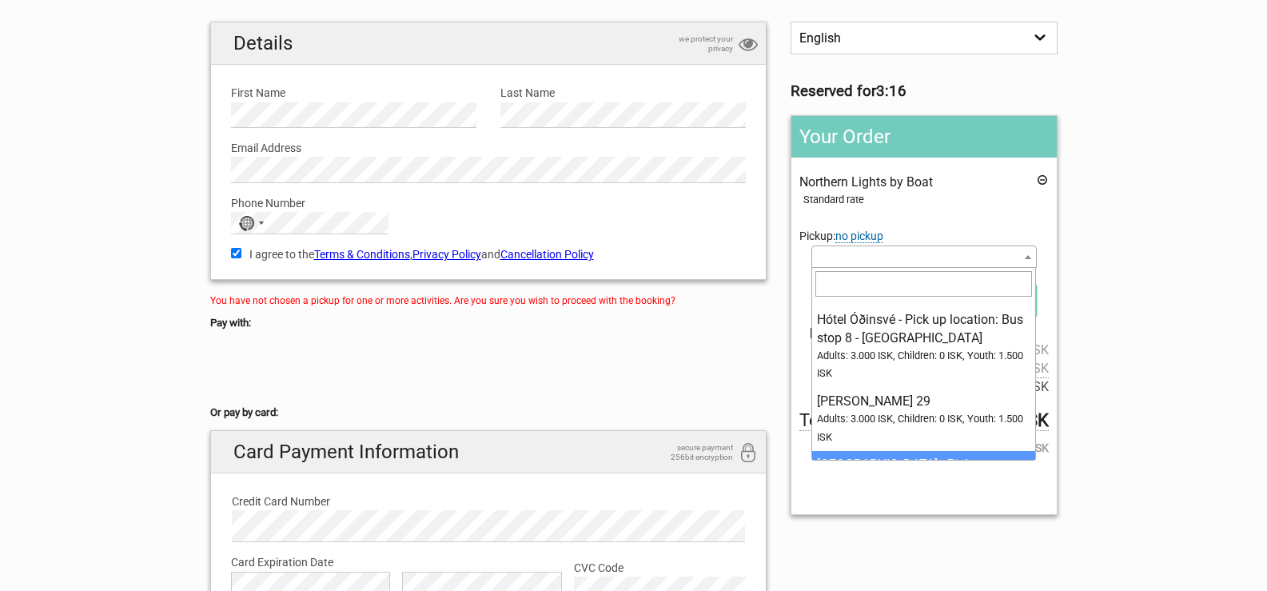
select select "1020892"
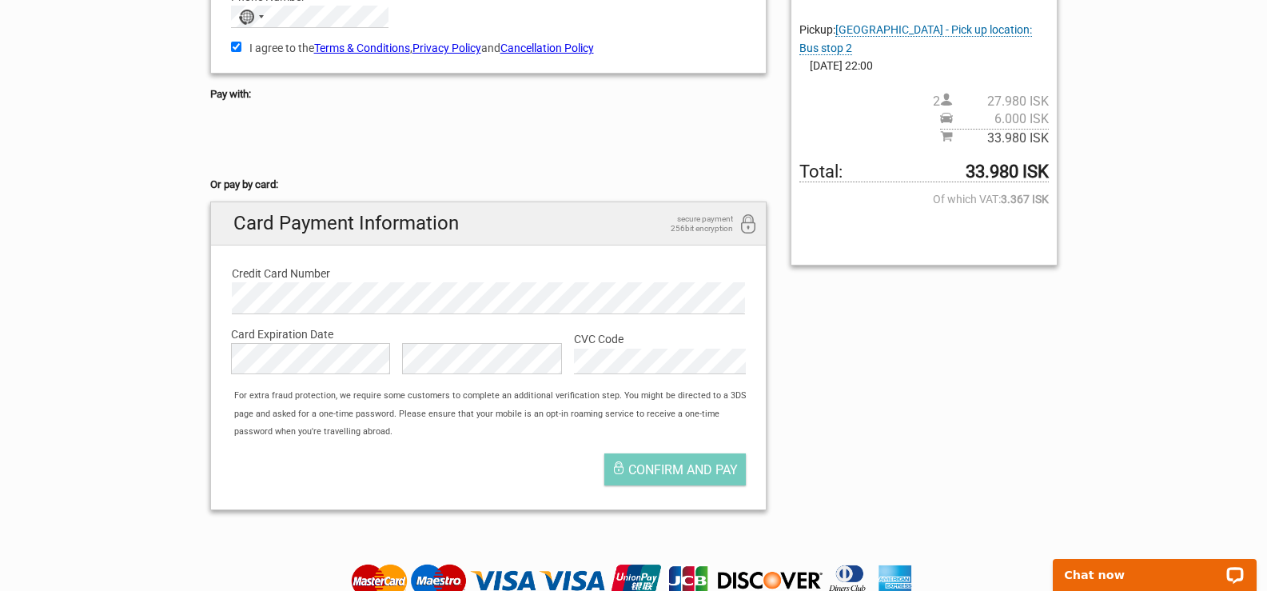
scroll to position [335, 0]
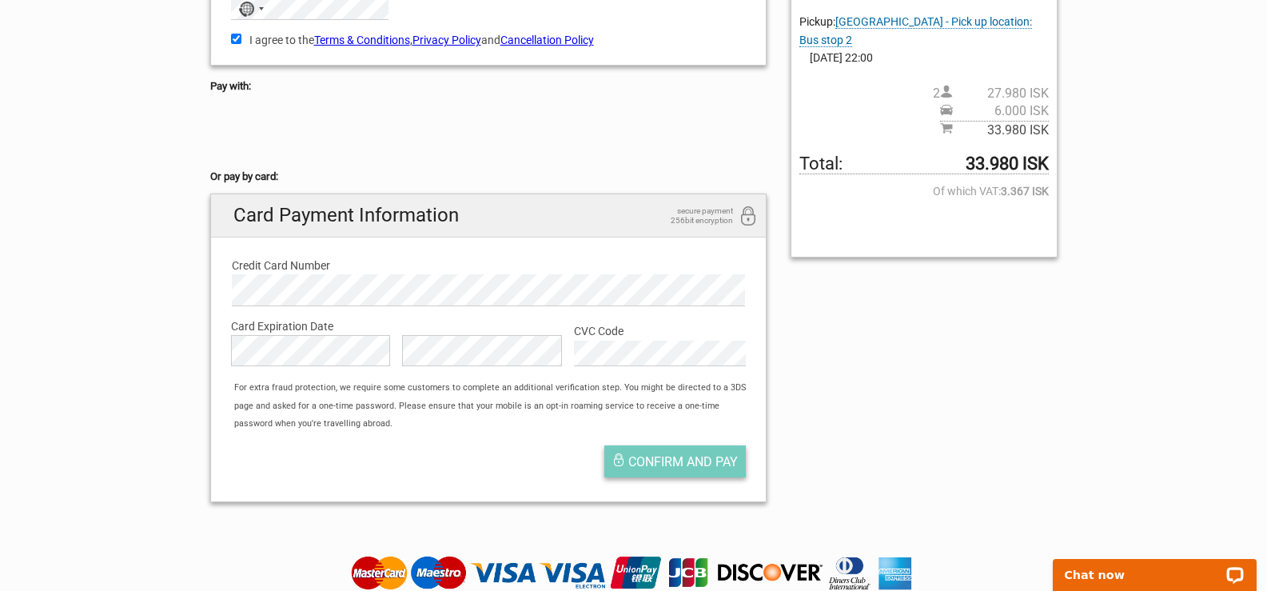
click at [685, 457] on span "Confirm and pay" at bounding box center [682, 461] width 109 height 15
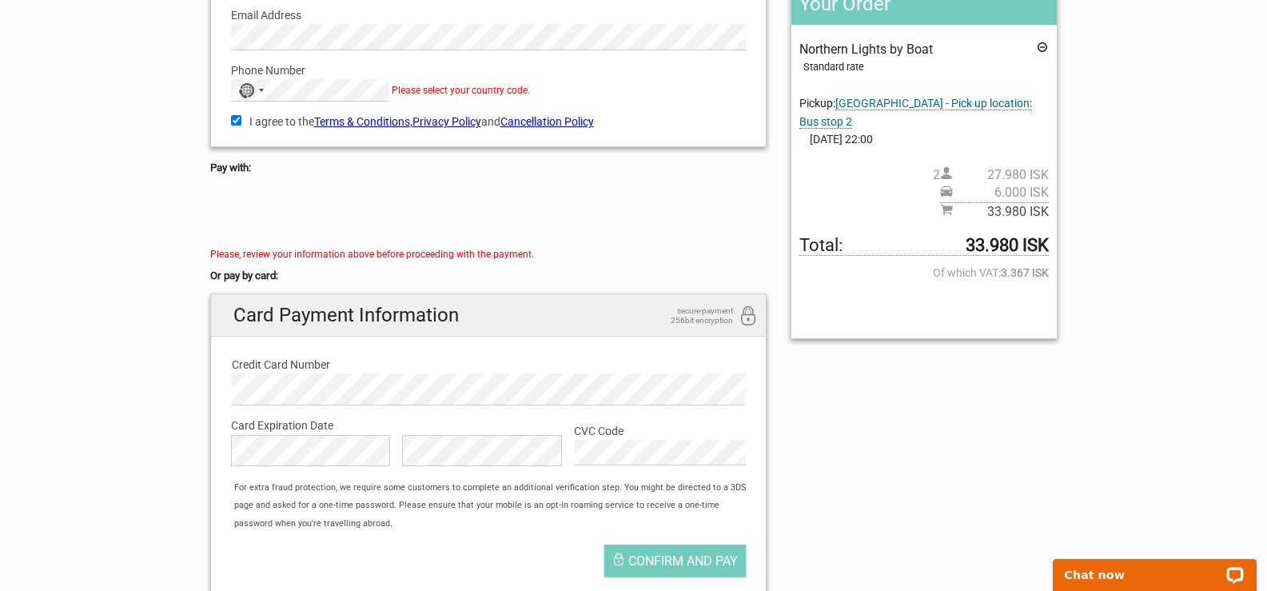
scroll to position [192, 0]
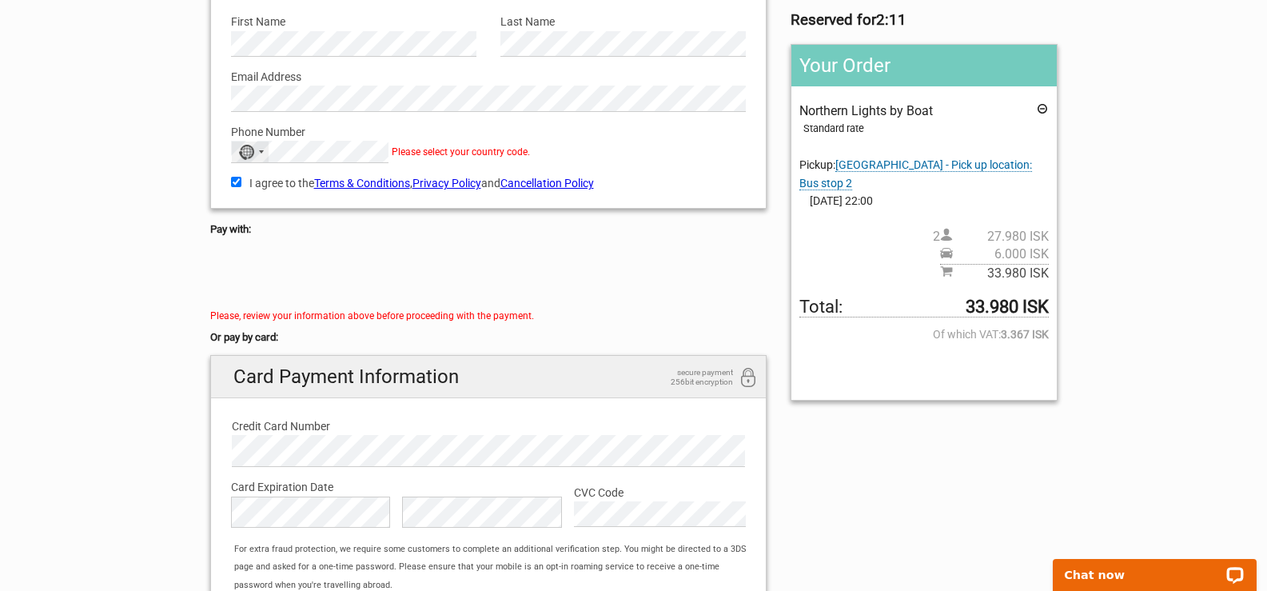
click at [259, 153] on div "Selected country" at bounding box center [261, 151] width 5 height 3
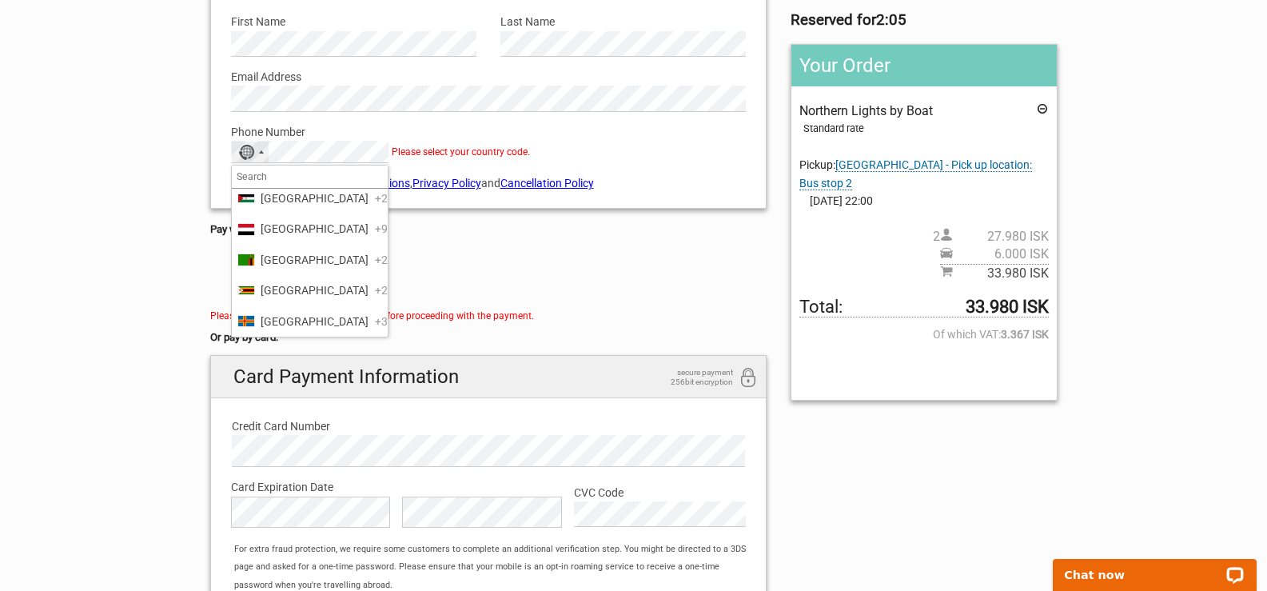
scroll to position [7631, 0]
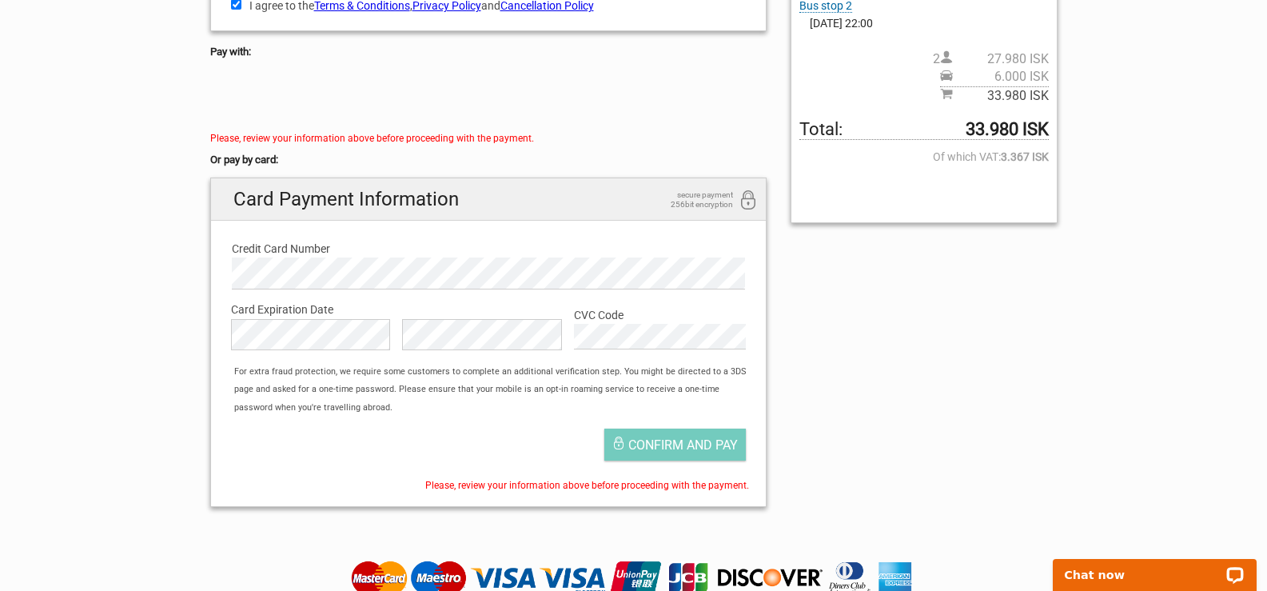
scroll to position [372, 0]
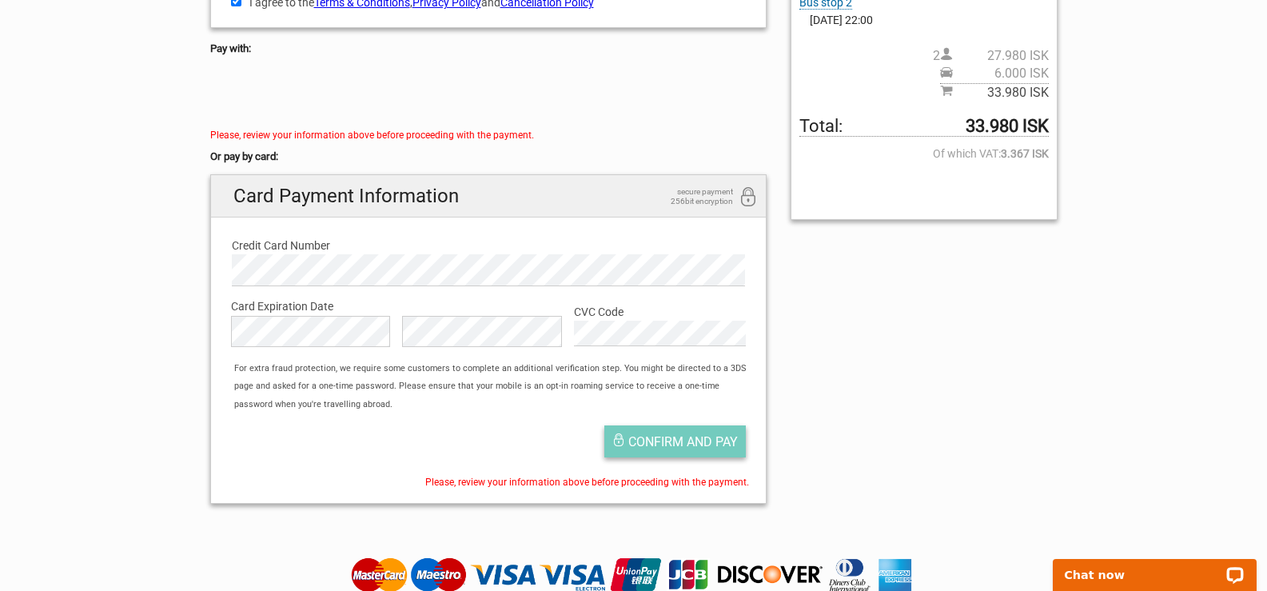
click at [671, 434] on span "Confirm and pay" at bounding box center [682, 441] width 109 height 15
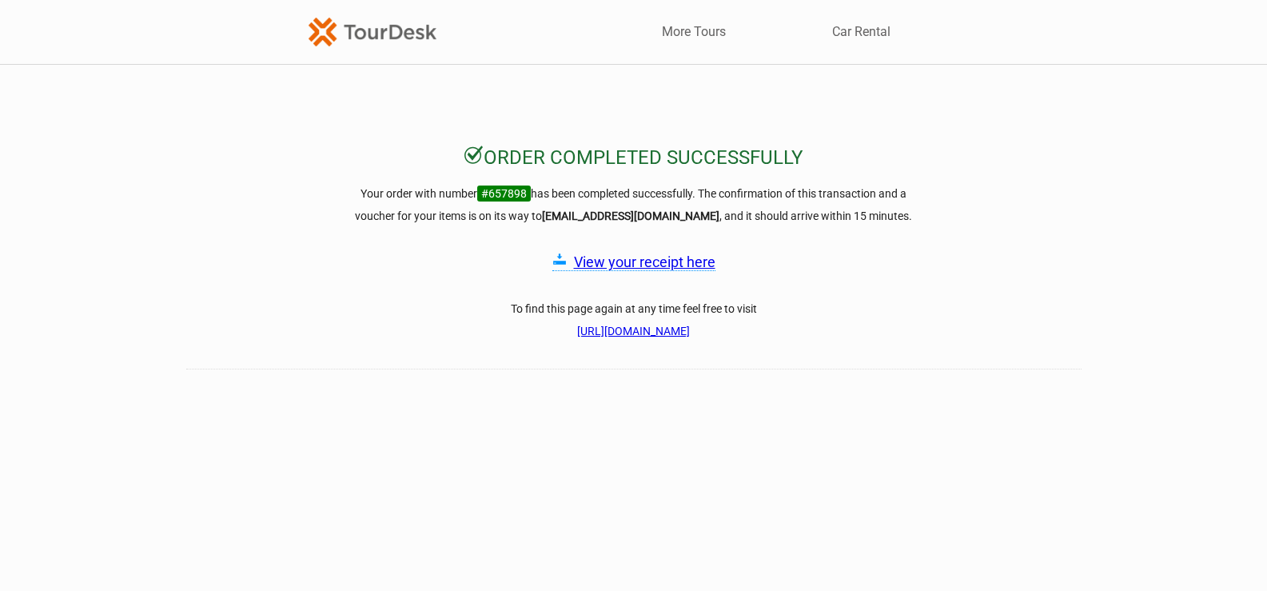
click at [630, 262] on link "View your receipt here" at bounding box center [644, 261] width 141 height 17
